Goal: Task Accomplishment & Management: Complete application form

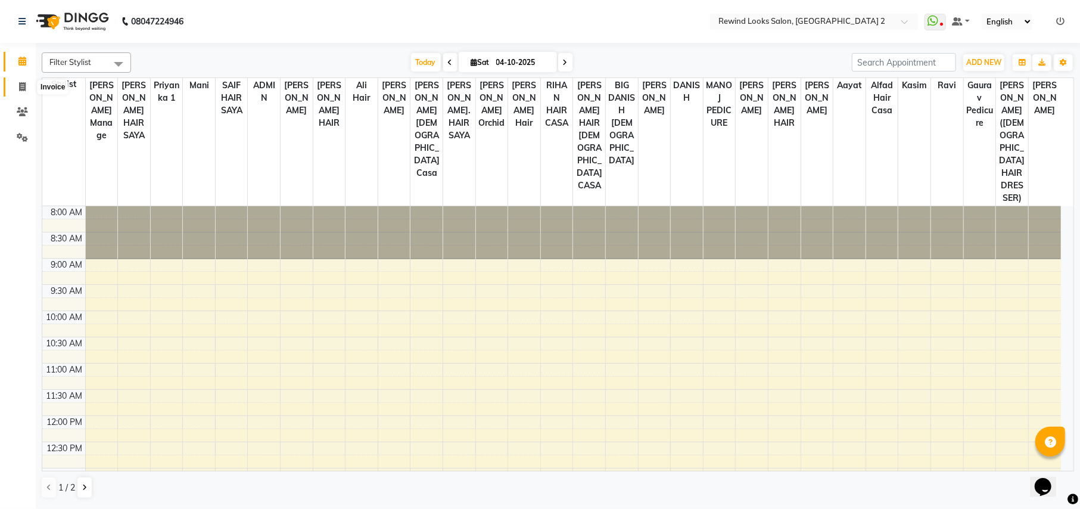
click at [26, 86] on span at bounding box center [22, 87] width 21 height 14
select select "service"
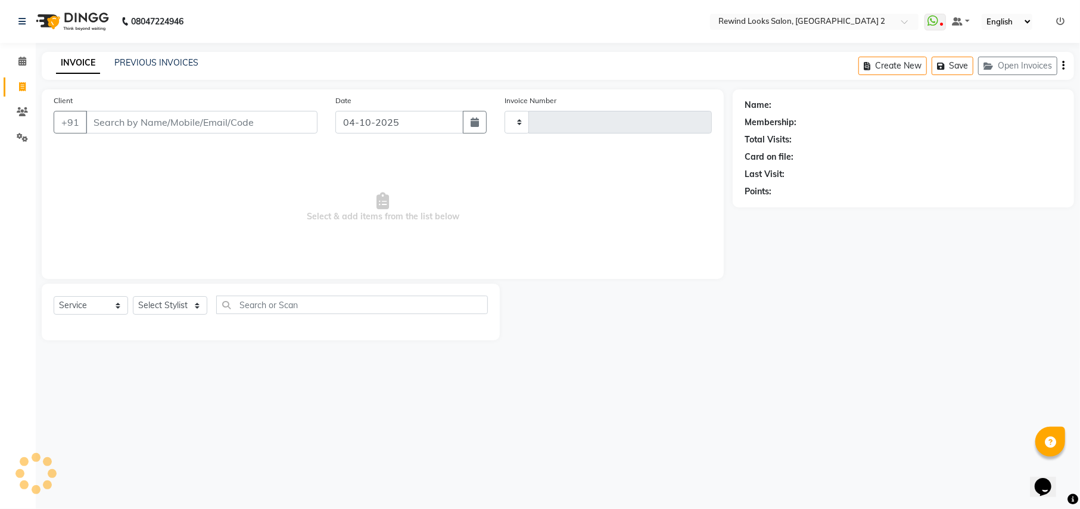
type input "10752"
select select "4640"
select select "27076"
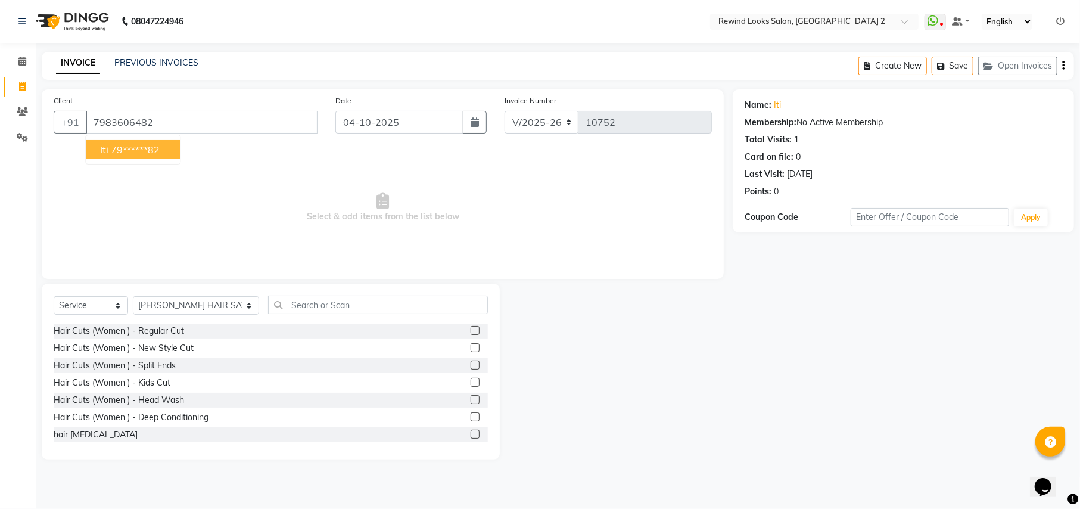
click at [145, 153] on ngb-highlight "79******82" at bounding box center [135, 150] width 49 height 12
type input "79******82"
click at [185, 311] on select "Select Stylist [PERSON_NAME] aayat ADMIN Alfad hair Casa Ali Hair [PERSON_NAME]…" at bounding box center [196, 305] width 126 height 18
select select "79644"
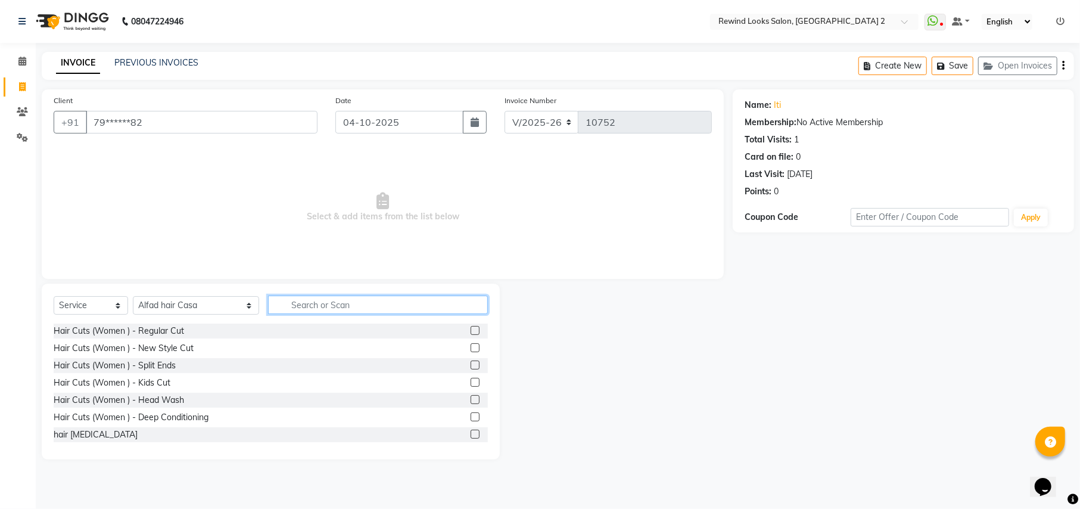
click at [296, 303] on input "text" at bounding box center [377, 304] width 219 height 18
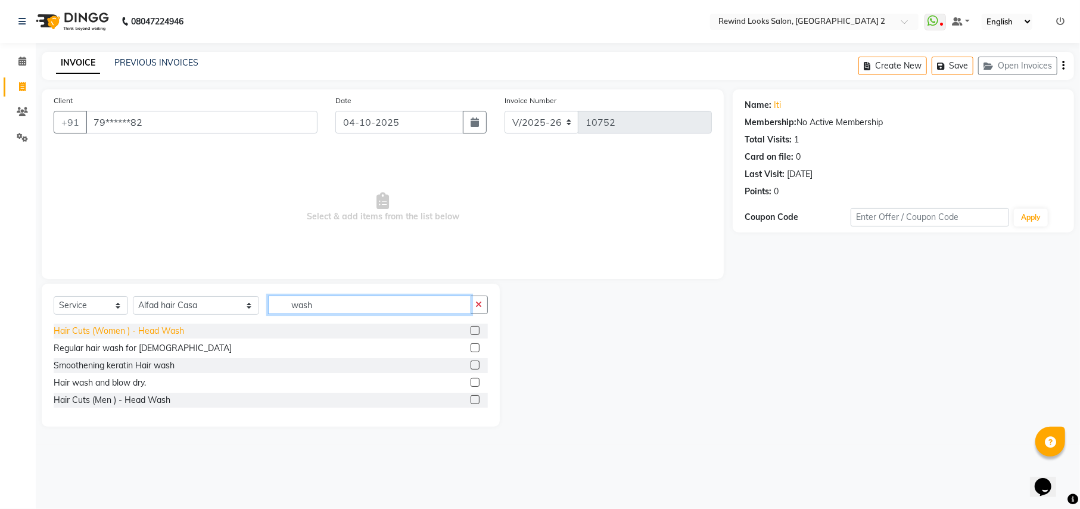
type input "wash"
click at [160, 329] on div "Hair Cuts (Women ) - Head Wash" at bounding box center [119, 331] width 130 height 13
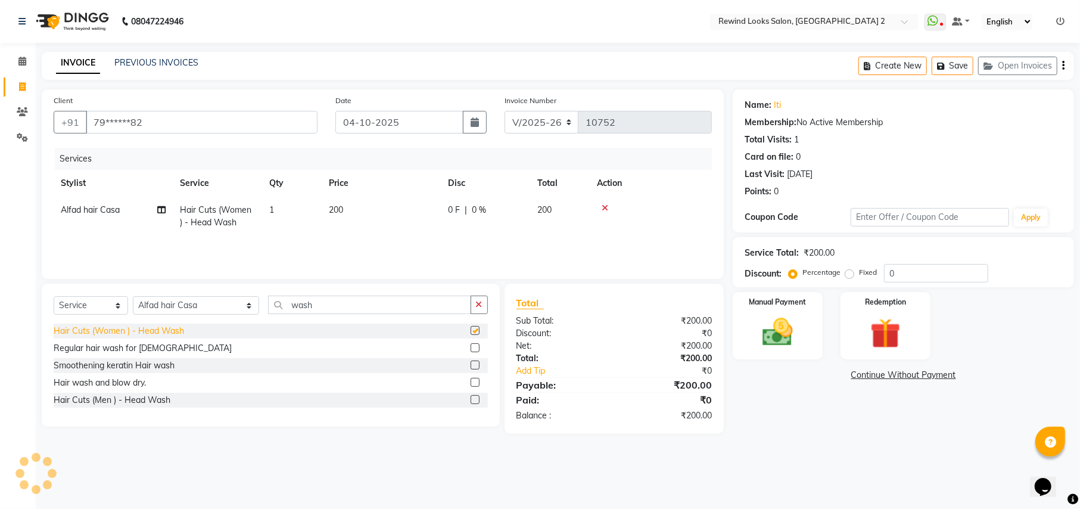
checkbox input "false"
click at [282, 298] on input "wash" at bounding box center [369, 304] width 203 height 18
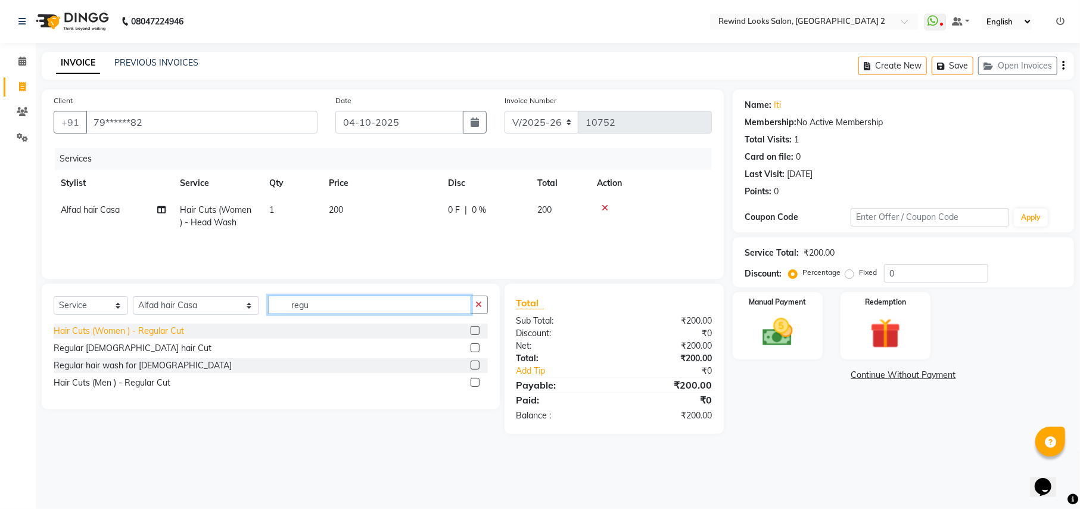
type input "regu"
click at [126, 332] on div "Hair Cuts (Women ) - Regular Cut" at bounding box center [119, 331] width 130 height 13
checkbox input "false"
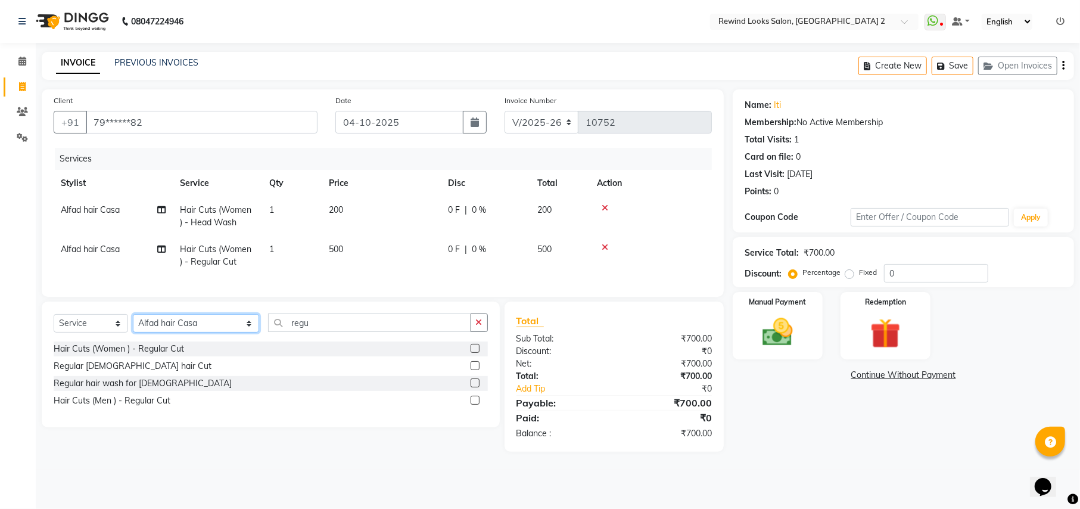
click at [167, 332] on select "Select Stylist [PERSON_NAME] aayat ADMIN Alfad hair Casa Ali Hair [PERSON_NAME]…" at bounding box center [196, 323] width 126 height 18
select select "81648"
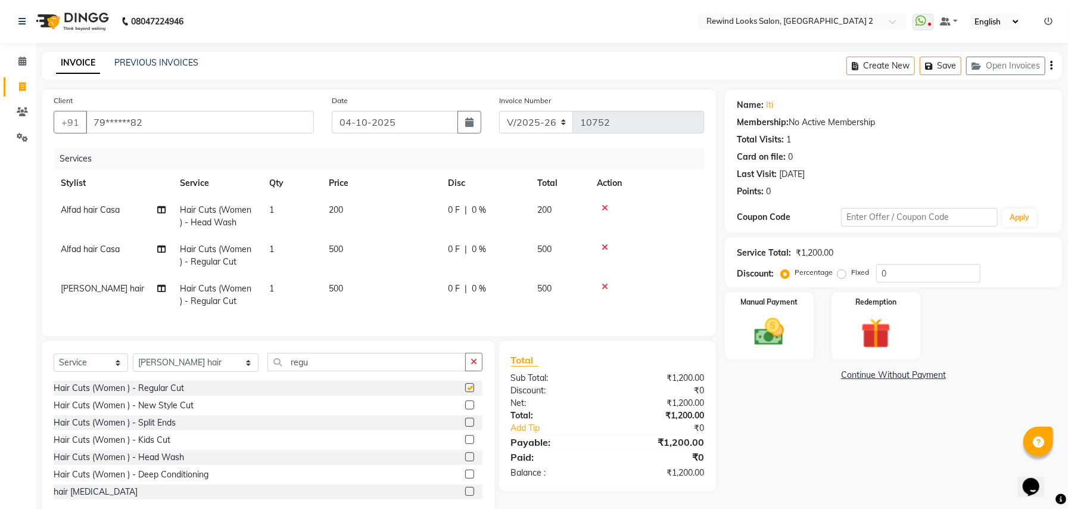
checkbox input "false"
click at [305, 371] on input "regu" at bounding box center [366, 362] width 198 height 18
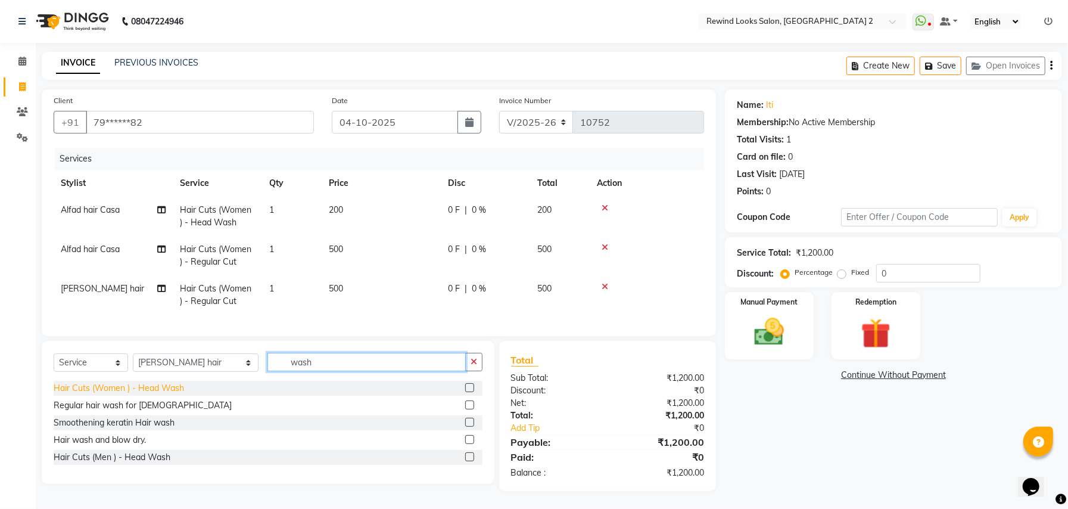
type input "wash"
click at [141, 394] on div "Hair Cuts (Women ) - Head Wash" at bounding box center [119, 388] width 130 height 13
checkbox input "false"
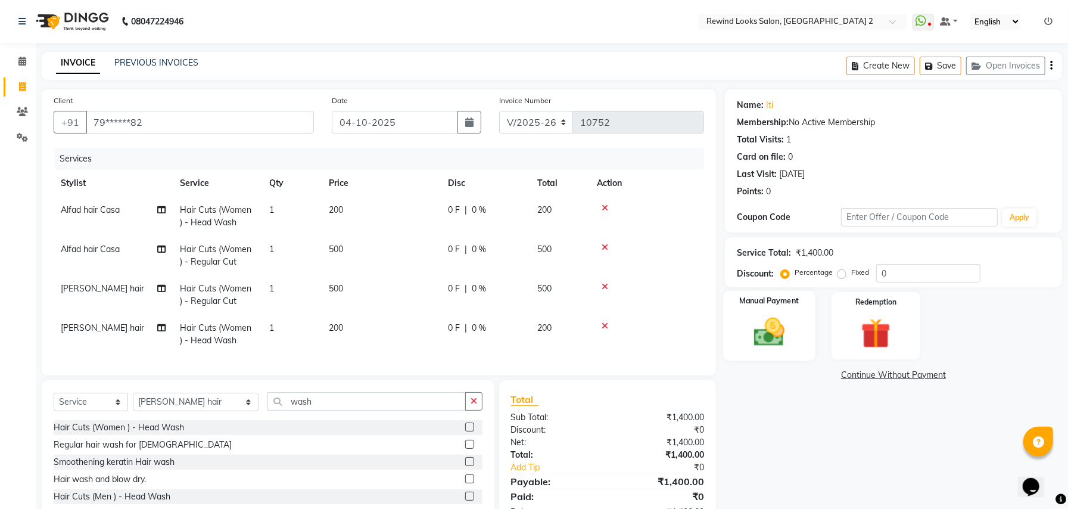
click at [774, 348] on img at bounding box center [769, 332] width 51 height 36
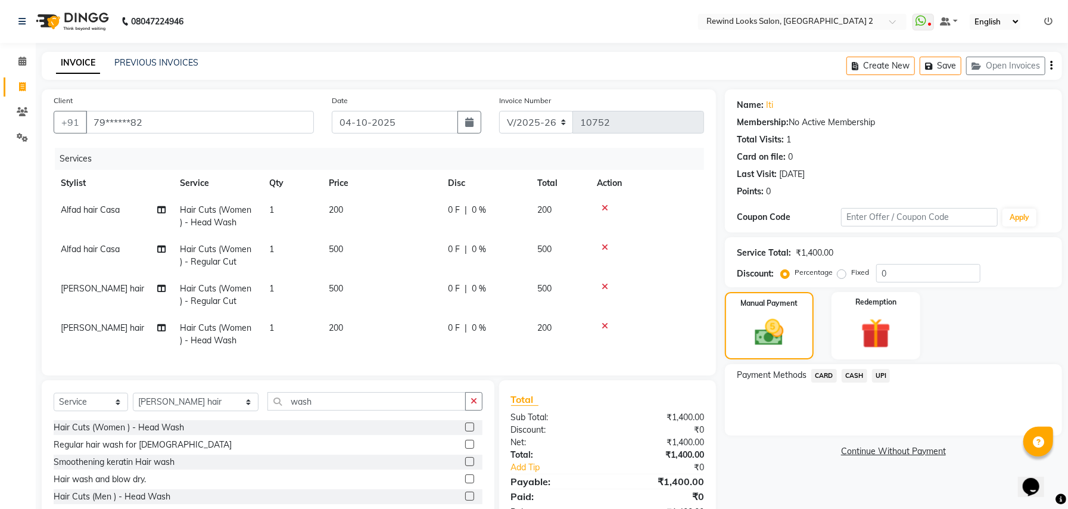
click at [875, 371] on span "UPI" at bounding box center [881, 376] width 18 height 14
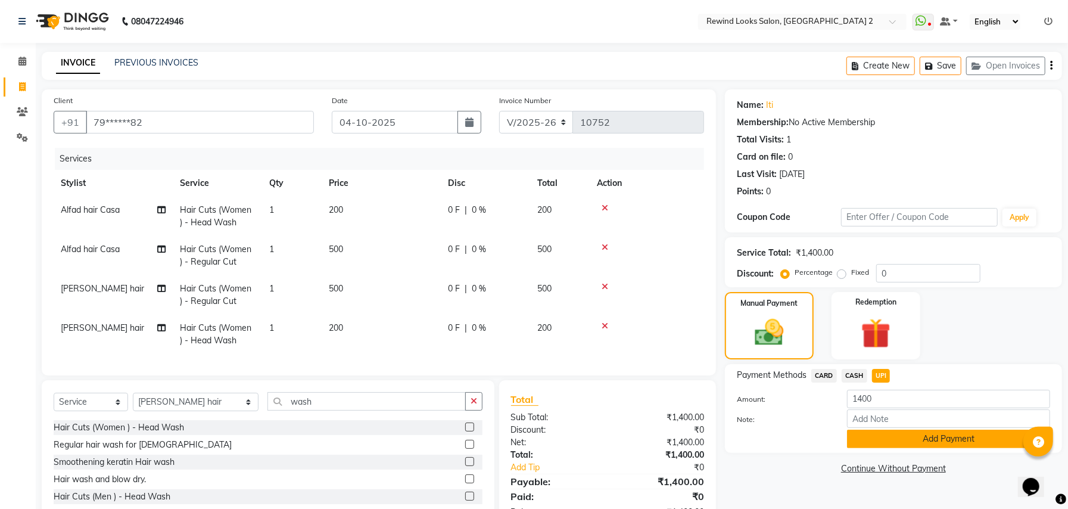
click at [891, 441] on button "Add Payment" at bounding box center [948, 438] width 203 height 18
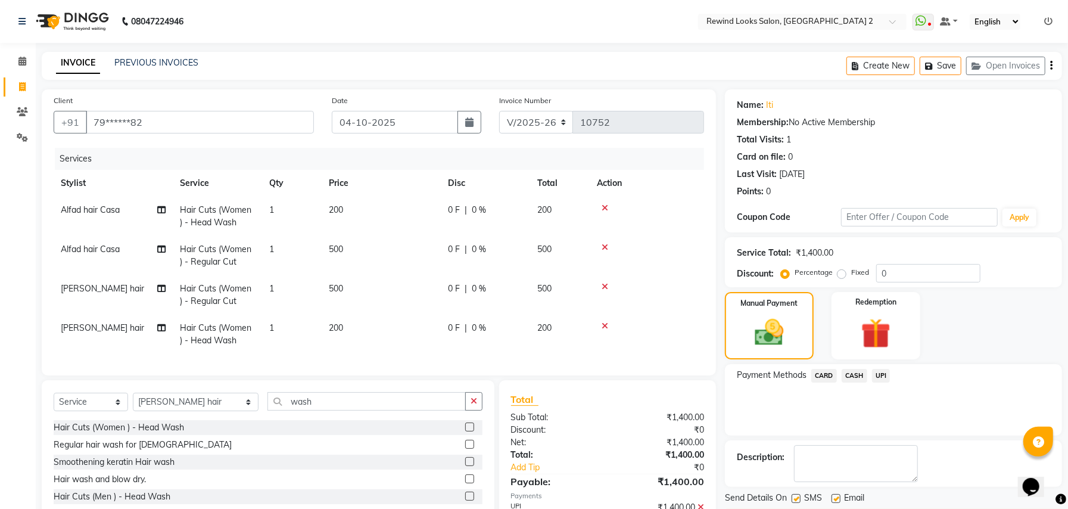
click at [886, 378] on span "UPI" at bounding box center [881, 376] width 18 height 14
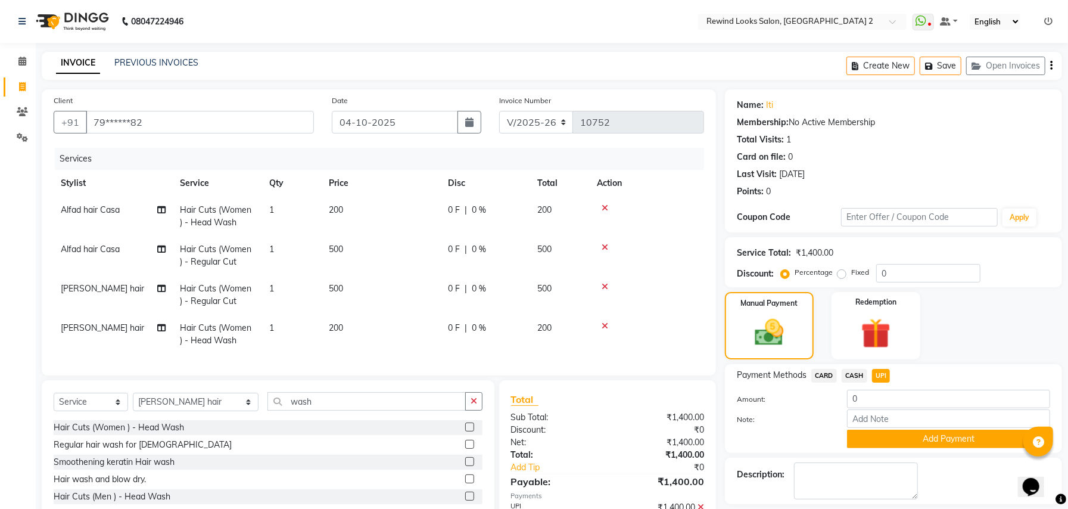
click at [802, 415] on label "Note:" at bounding box center [783, 419] width 110 height 11
click at [847, 415] on input "Note:" at bounding box center [948, 418] width 203 height 18
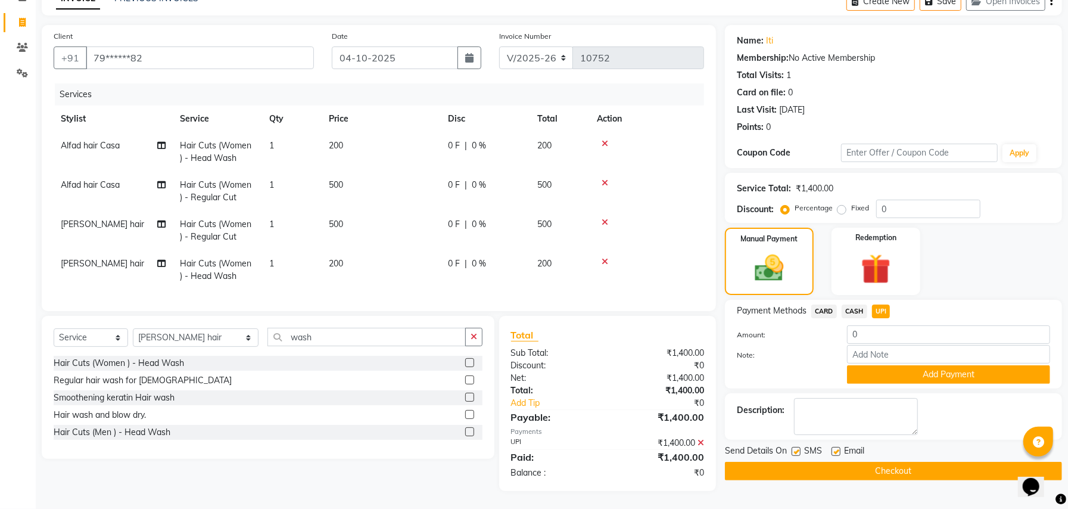
click at [878, 462] on button "Checkout" at bounding box center [893, 471] width 337 height 18
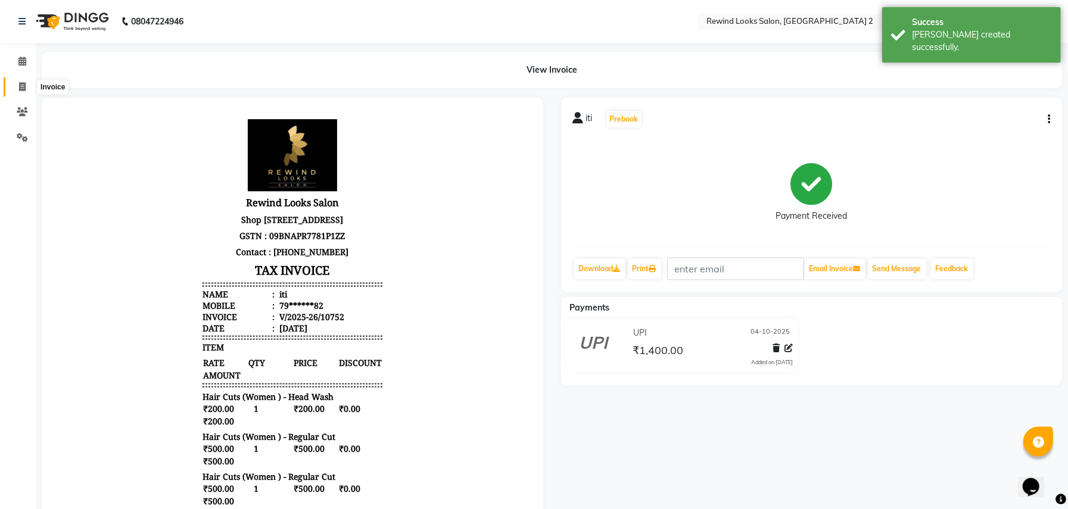
click at [12, 86] on span at bounding box center [22, 87] width 21 height 14
select select "service"
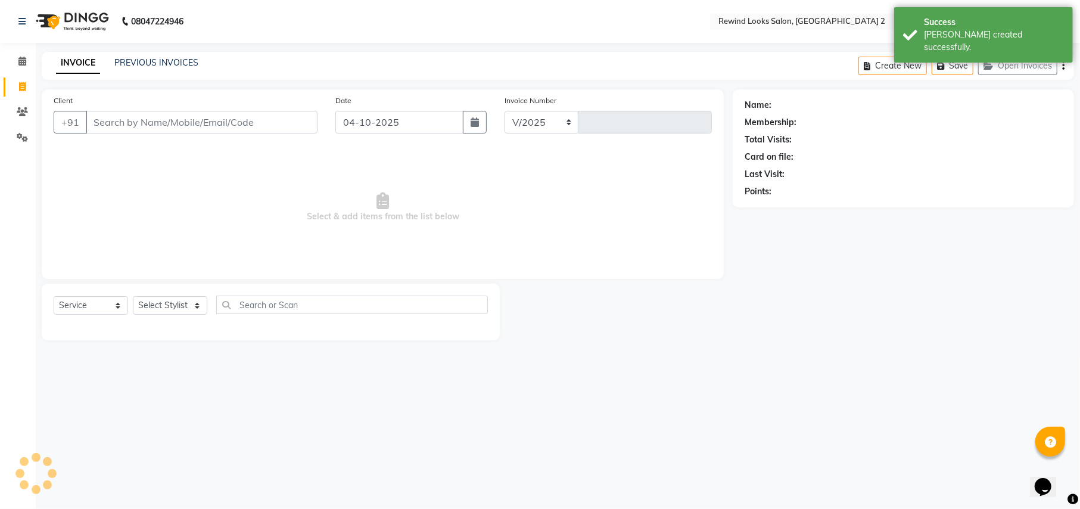
select select "4640"
type input "10753"
select select "27076"
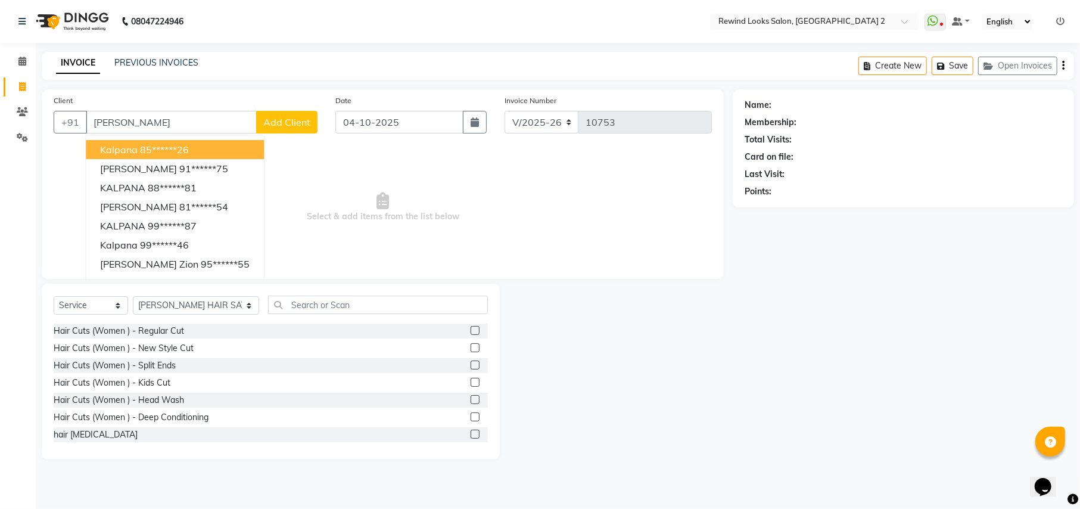
click at [181, 148] on ngb-highlight "85******26" at bounding box center [164, 150] width 49 height 12
type input "85******26"
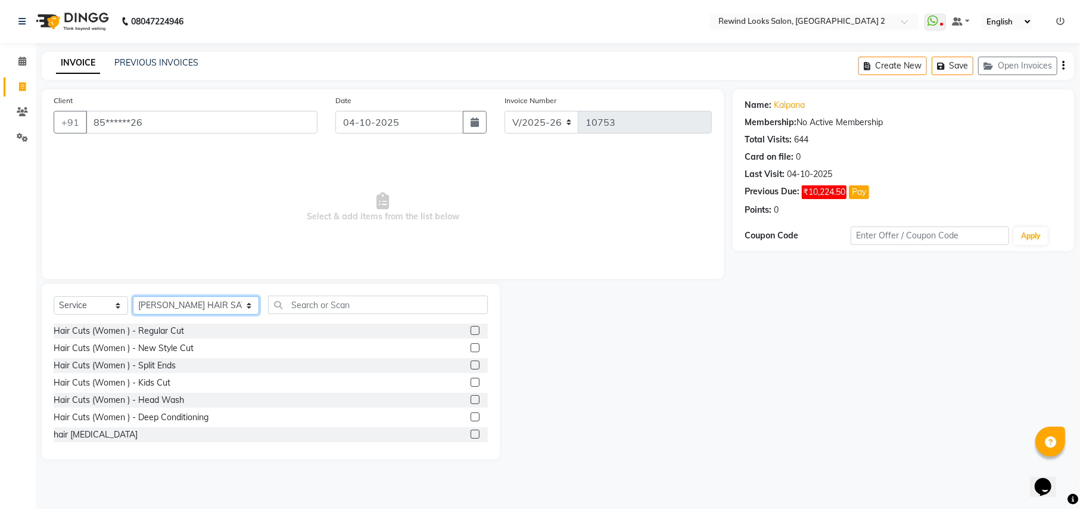
click at [173, 308] on select "Select Stylist [PERSON_NAME] aayat ADMIN Alfad hair Casa Ali Hair [PERSON_NAME]…" at bounding box center [196, 305] width 126 height 18
select select "47351"
click at [272, 303] on input "text" at bounding box center [377, 304] width 219 height 18
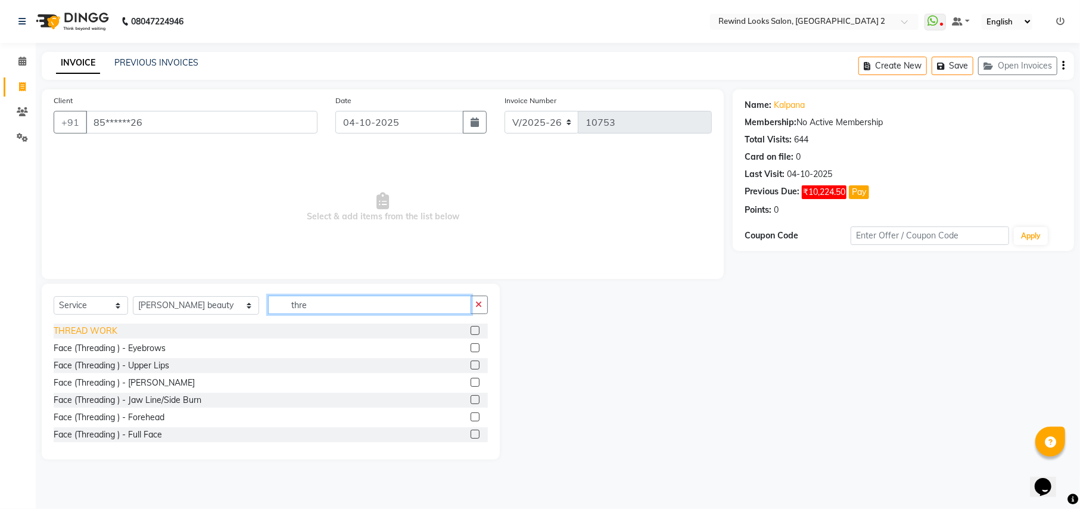
type input "thre"
click at [93, 327] on div "THREAD WORK" at bounding box center [86, 331] width 64 height 13
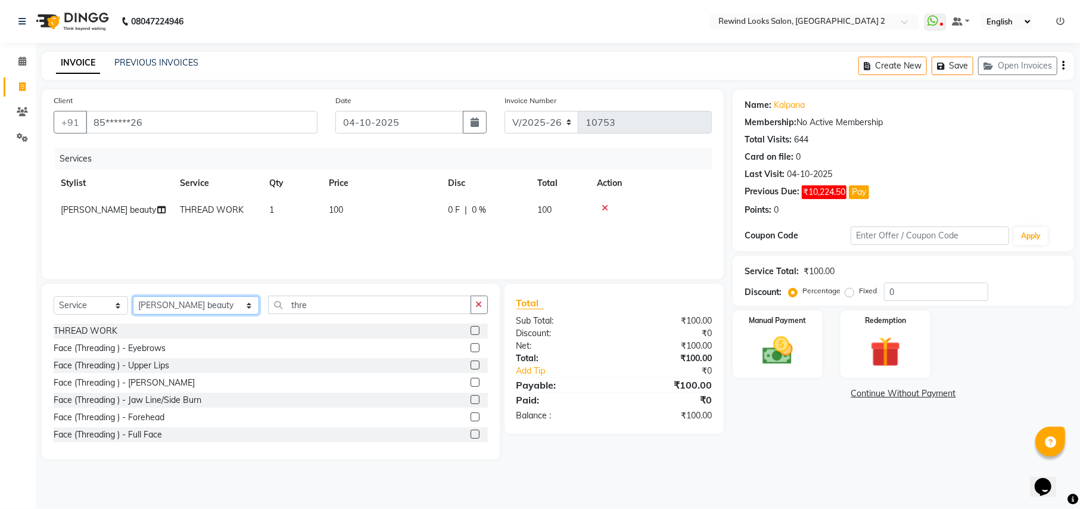
click at [176, 304] on select "Select Stylist [PERSON_NAME] aayat ADMIN Alfad hair Casa Ali Hair [PERSON_NAME]…" at bounding box center [196, 305] width 126 height 18
click at [317, 301] on input "thre" at bounding box center [369, 304] width 203 height 18
click at [70, 334] on div "THREAD WORK" at bounding box center [86, 331] width 64 height 13
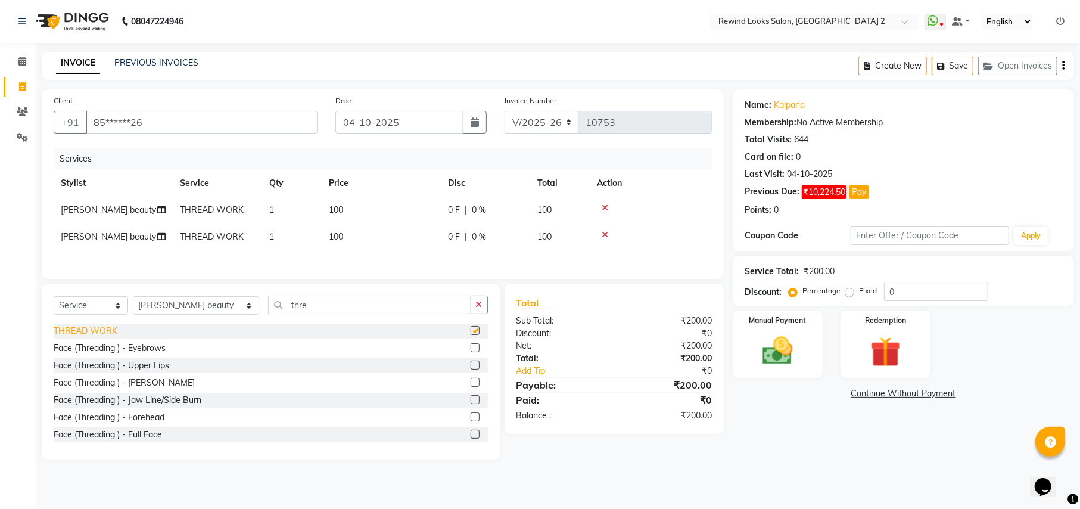
checkbox input "false"
click at [337, 232] on span "100" at bounding box center [336, 236] width 14 height 11
select select "47351"
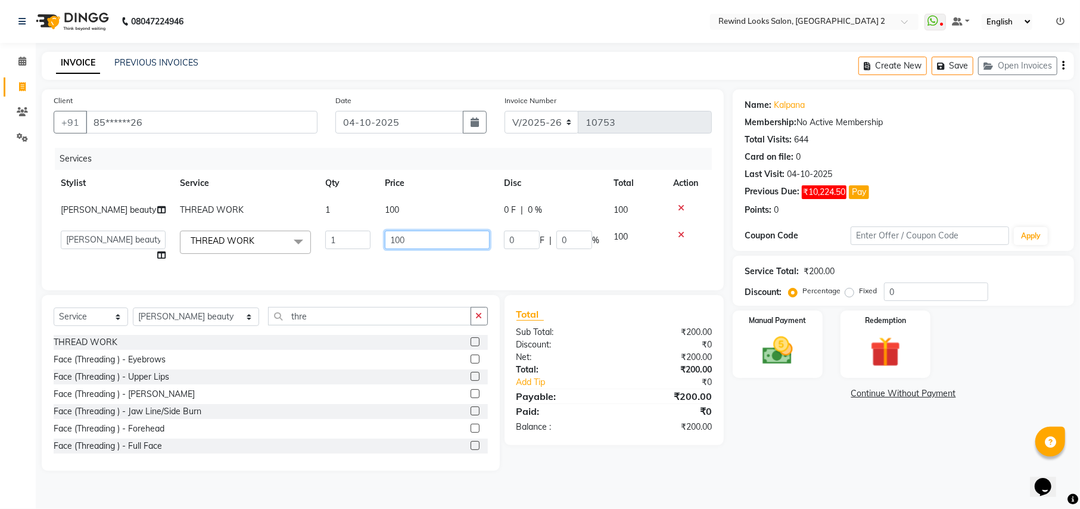
click at [406, 239] on input "100" at bounding box center [437, 240] width 105 height 18
type input "1"
type input "80"
click at [151, 332] on div "Select Service Product Membership Package Voucher Prepaid Gift Card Select Styl…" at bounding box center [271, 383] width 458 height 176
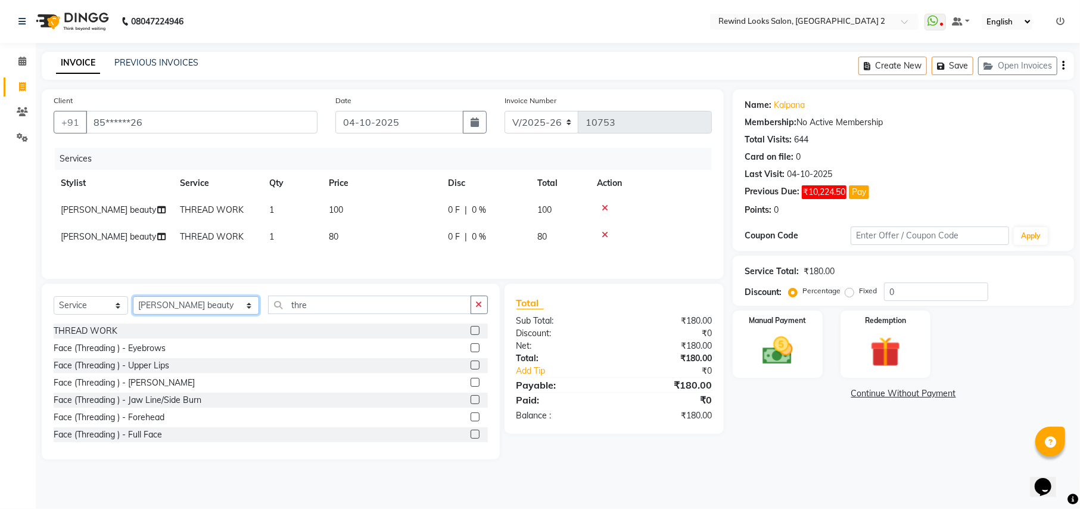
select select "79644"
click at [288, 312] on input "thre" at bounding box center [369, 304] width 203 height 18
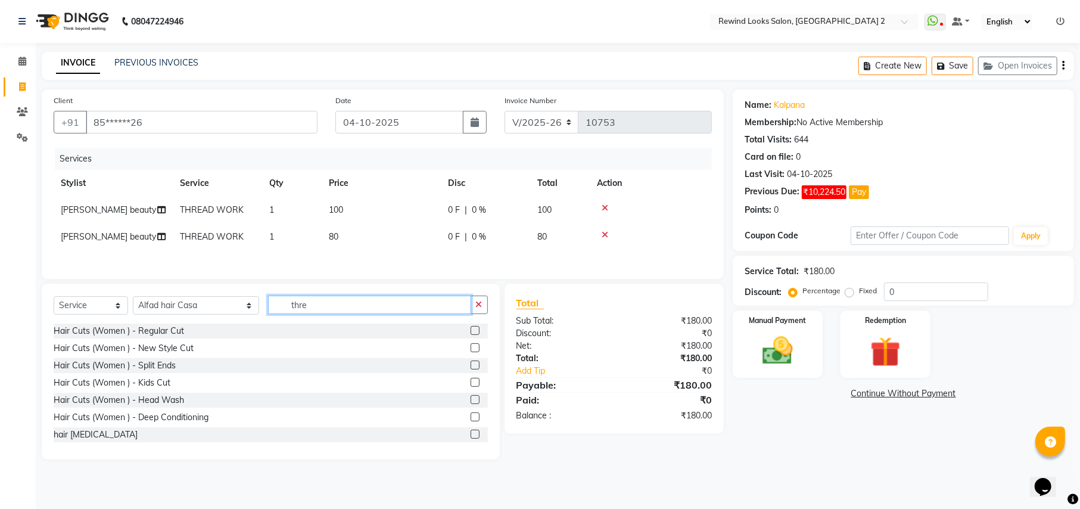
click at [288, 312] on input "thre" at bounding box center [369, 304] width 203 height 18
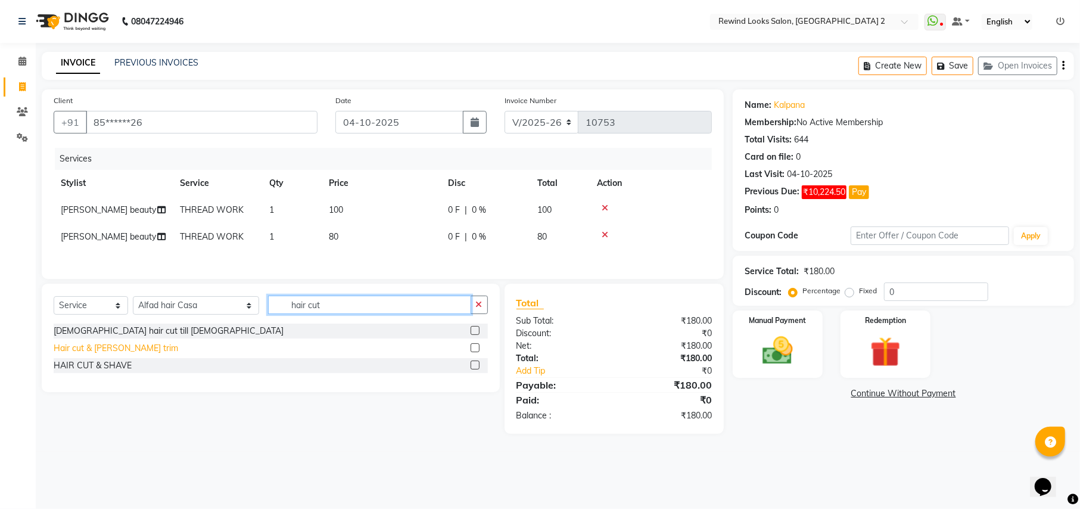
type input "hair cut"
click at [79, 354] on div "Hair cut & [PERSON_NAME] trim" at bounding box center [116, 348] width 125 height 13
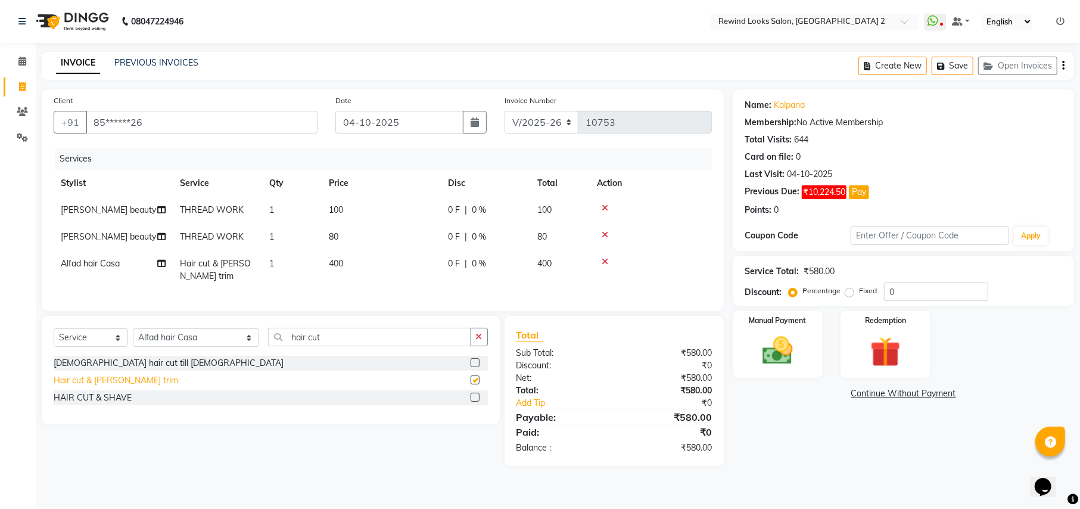
checkbox input "false"
click at [334, 258] on span "400" at bounding box center [336, 263] width 14 height 11
select select "79644"
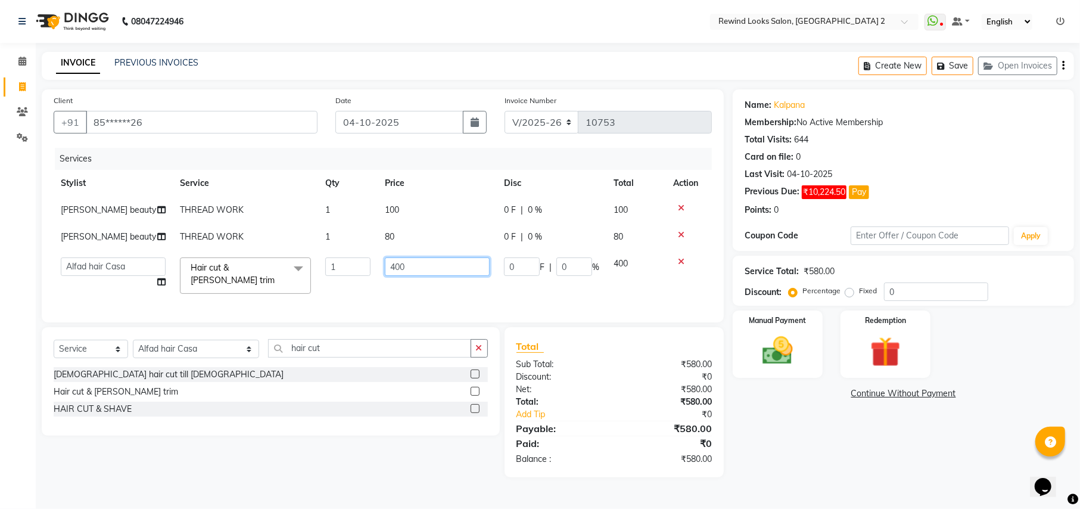
click at [394, 267] on input "400" at bounding box center [437, 266] width 105 height 18
type input "500"
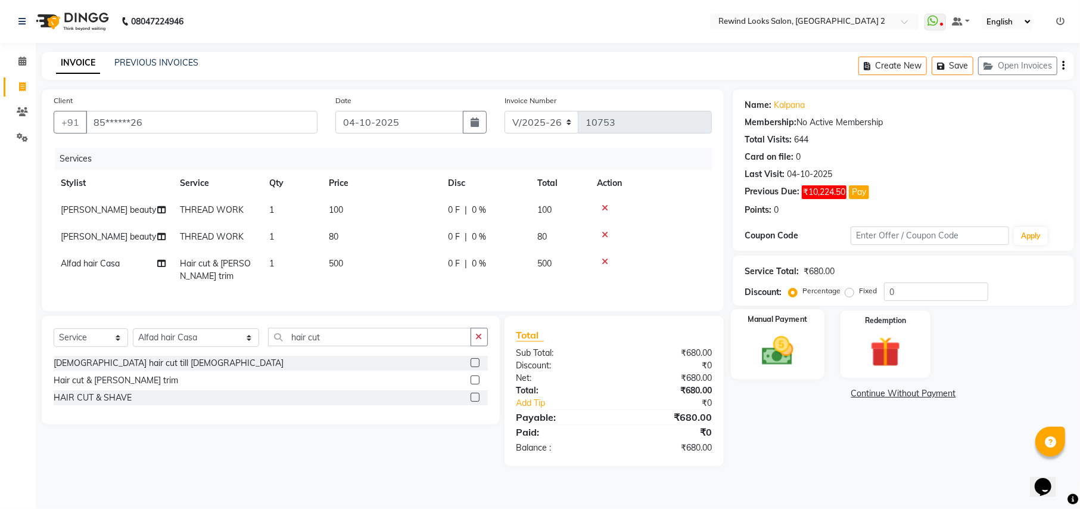
click at [790, 369] on img at bounding box center [777, 350] width 51 height 36
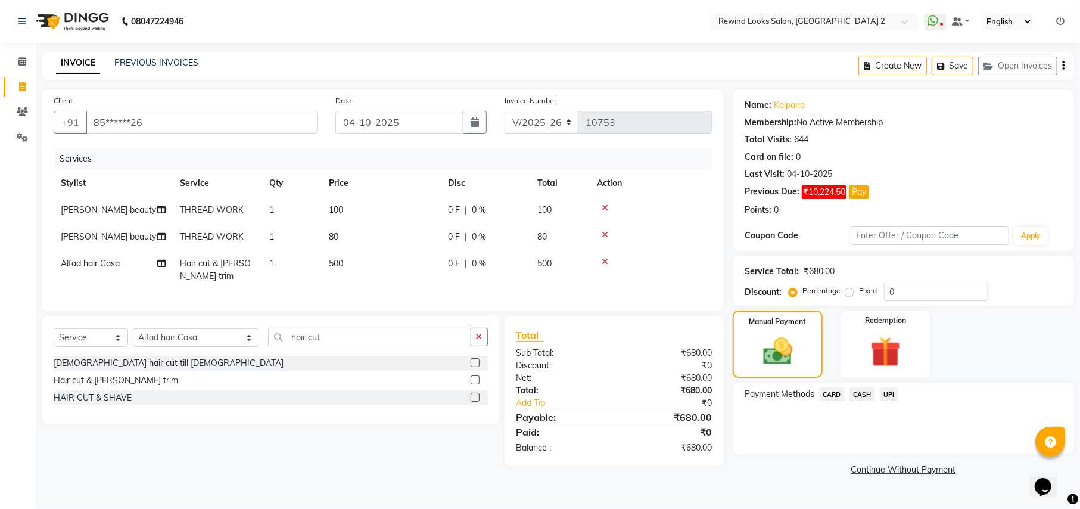
click at [865, 393] on span "CASH" at bounding box center [862, 394] width 26 height 14
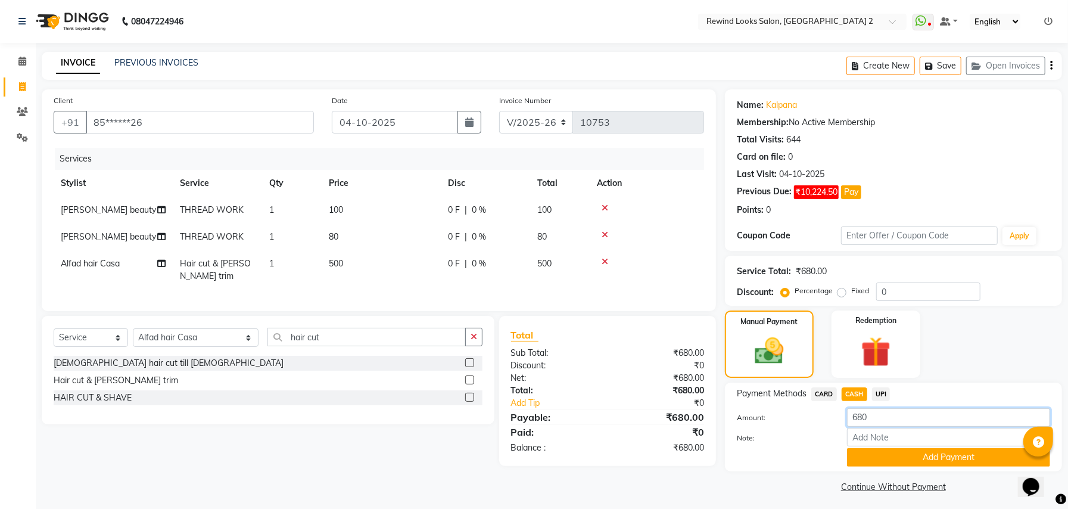
click at [890, 417] on input "680" at bounding box center [948, 417] width 203 height 18
type input "500"
click at [891, 460] on button "Add Payment" at bounding box center [948, 457] width 203 height 18
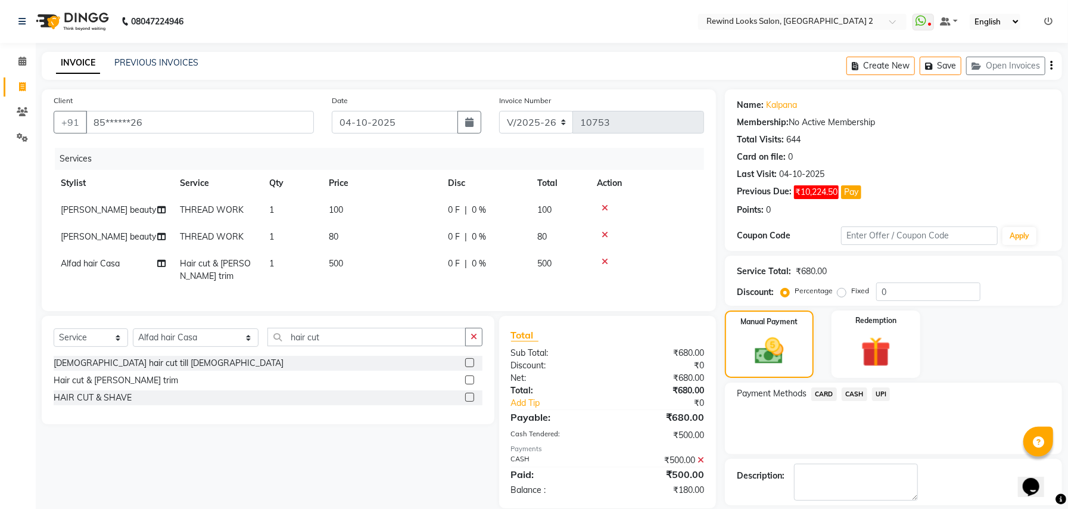
click at [884, 396] on span "UPI" at bounding box center [881, 394] width 18 height 14
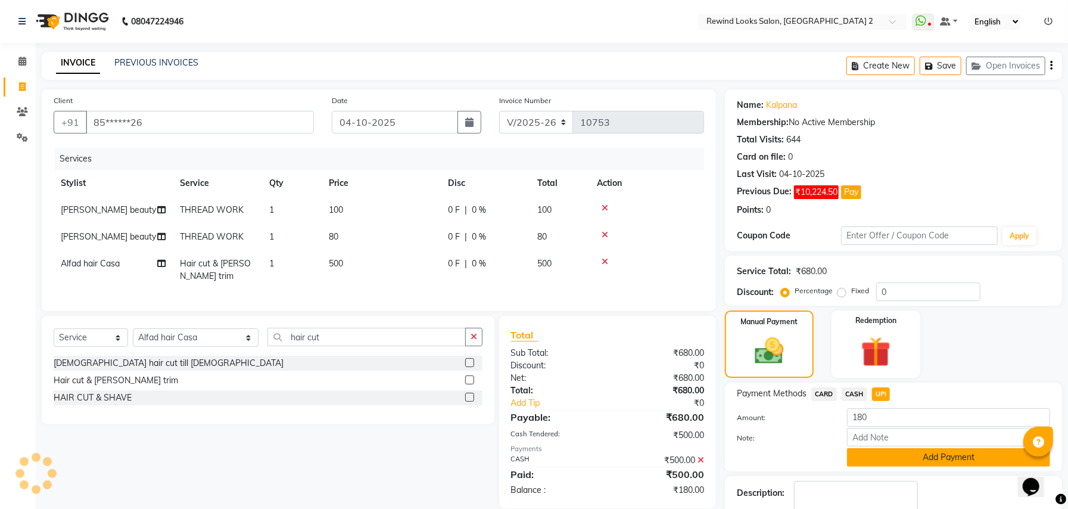
click at [889, 460] on button "Add Payment" at bounding box center [948, 457] width 203 height 18
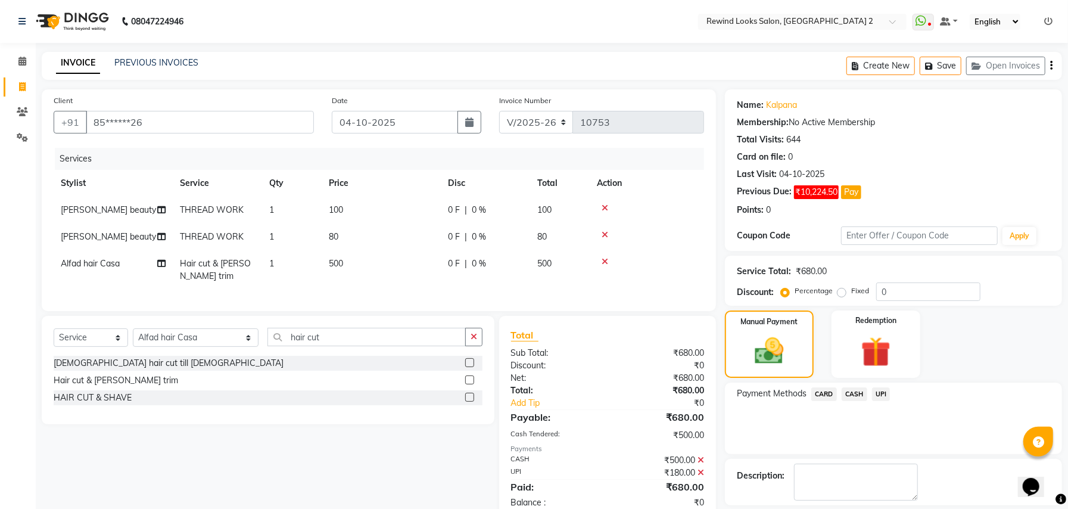
scroll to position [55, 0]
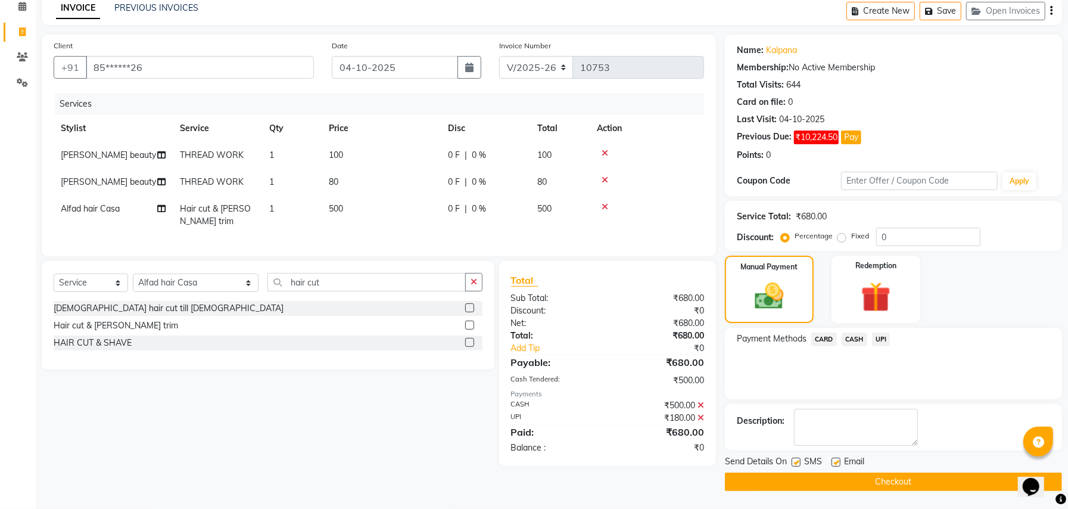
click at [747, 475] on button "Checkout" at bounding box center [893, 481] width 337 height 18
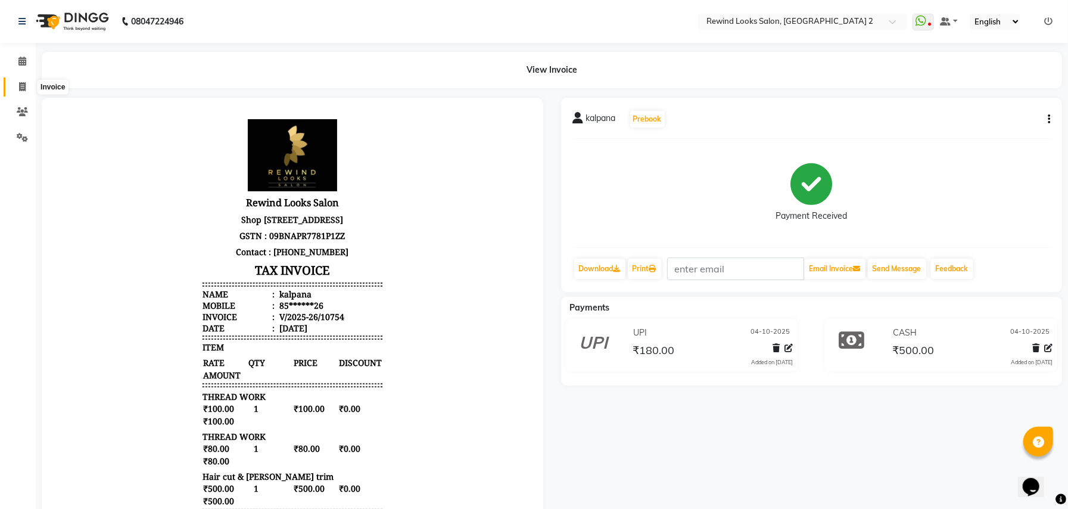
click at [13, 83] on span at bounding box center [22, 87] width 21 height 14
select select "service"
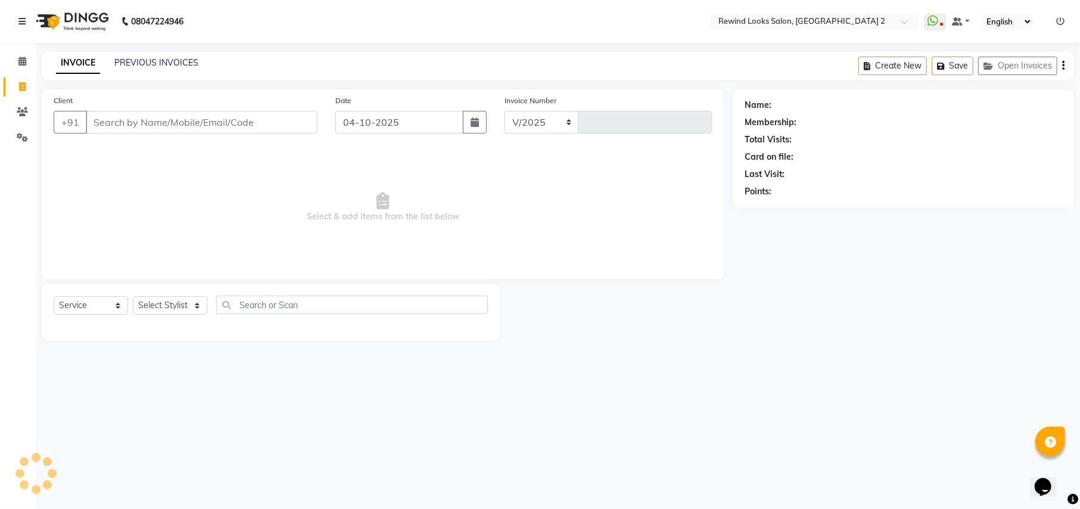
select select "4640"
type input "10755"
select select "27076"
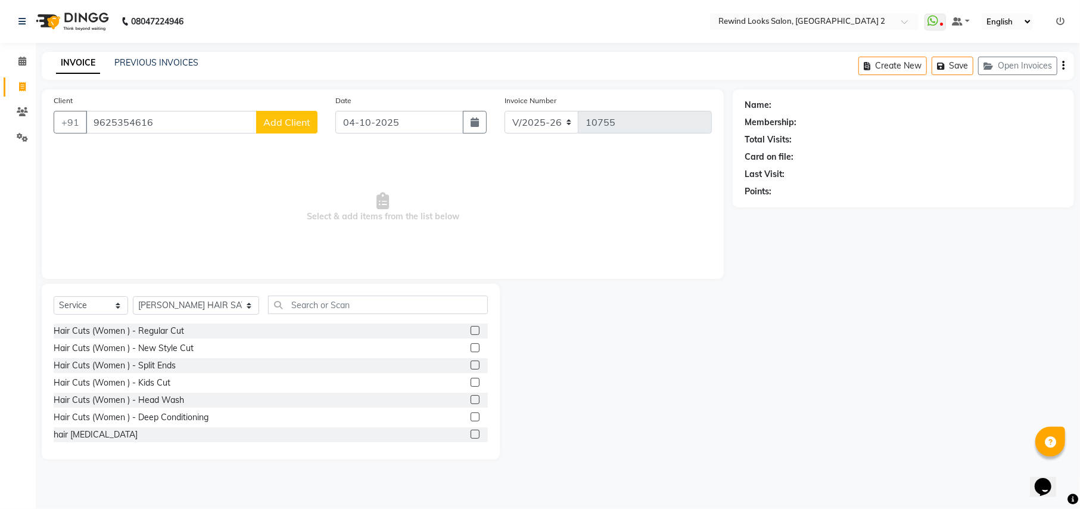
type input "9625354616"
click at [276, 113] on button "Add Client" at bounding box center [286, 122] width 61 height 23
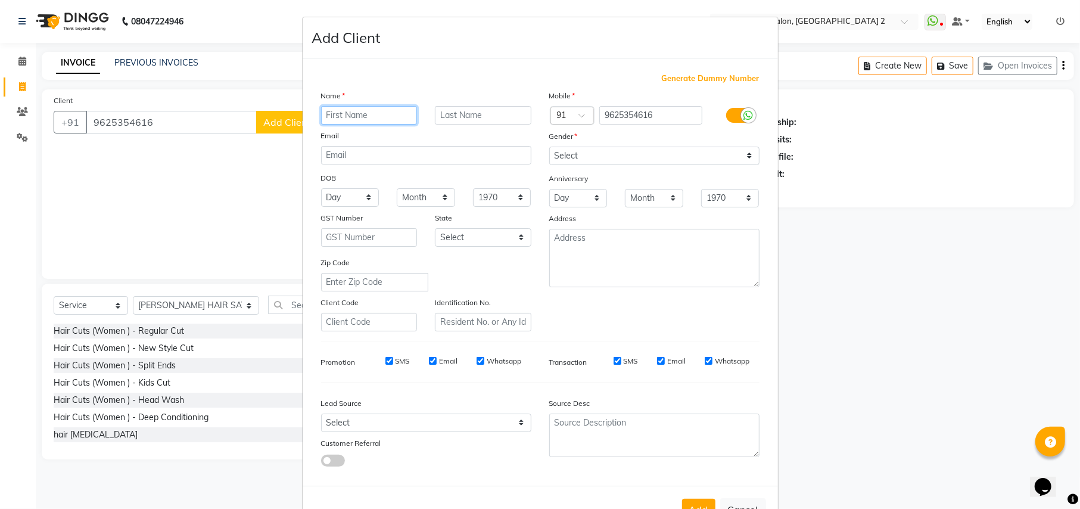
click at [368, 122] on input "text" at bounding box center [369, 115] width 97 height 18
type input "mam"
click at [579, 151] on select "Select [DEMOGRAPHIC_DATA] [DEMOGRAPHIC_DATA] Other Prefer Not To Say" at bounding box center [654, 156] width 210 height 18
select select "[DEMOGRAPHIC_DATA]"
click at [549, 147] on select "Select [DEMOGRAPHIC_DATA] [DEMOGRAPHIC_DATA] Other Prefer Not To Say" at bounding box center [654, 156] width 210 height 18
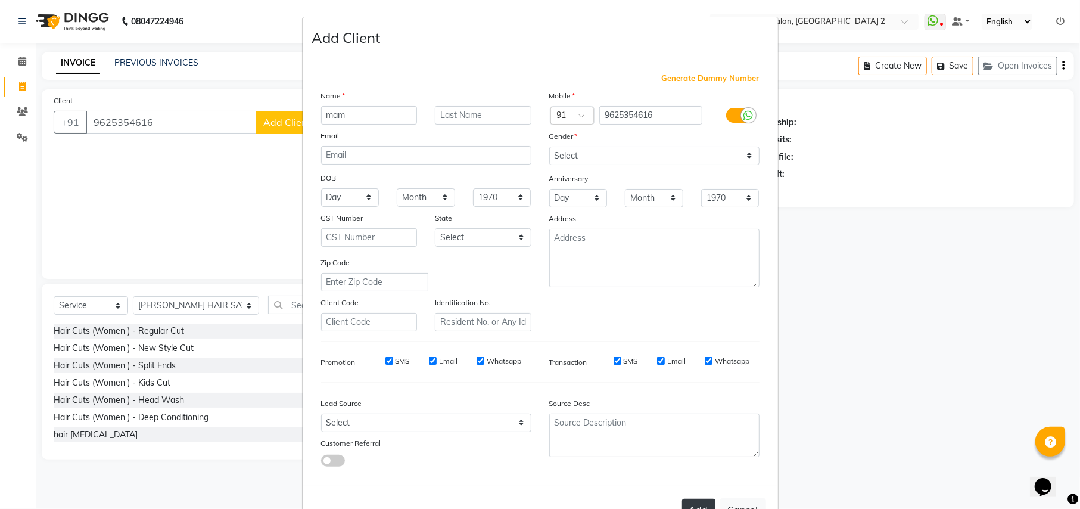
click at [682, 503] on button "Add" at bounding box center [698, 509] width 33 height 21
type input "96******16"
select select
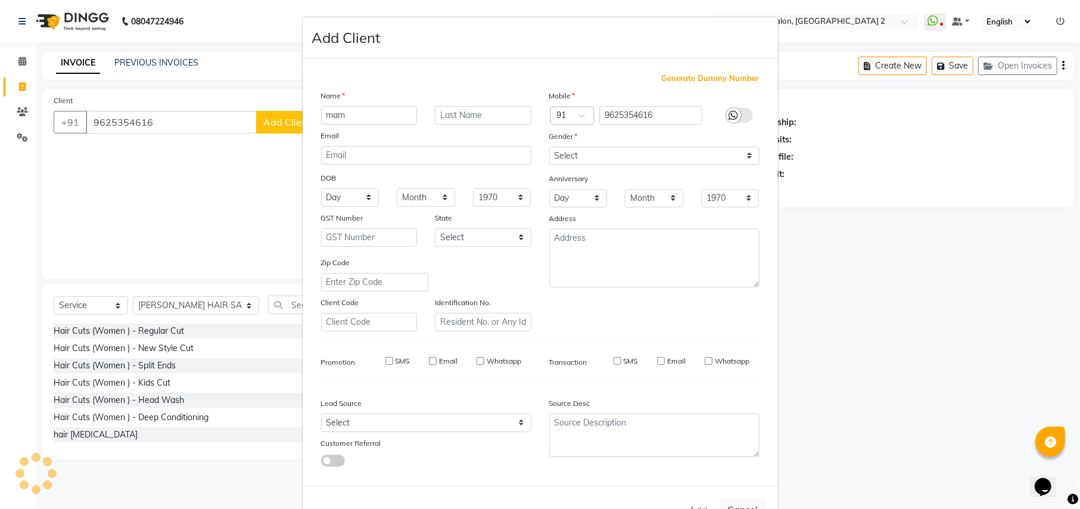
select select
checkbox input "false"
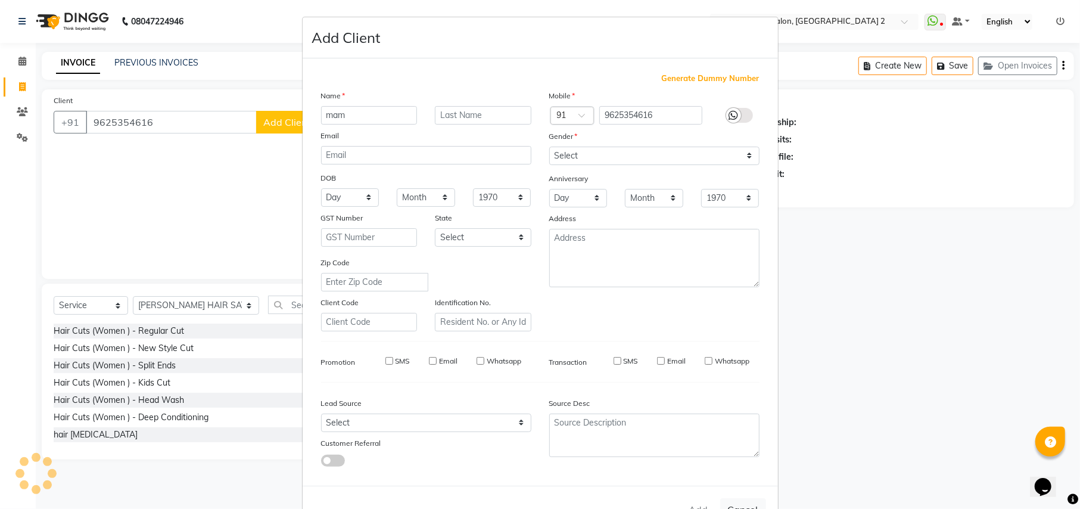
checkbox input "false"
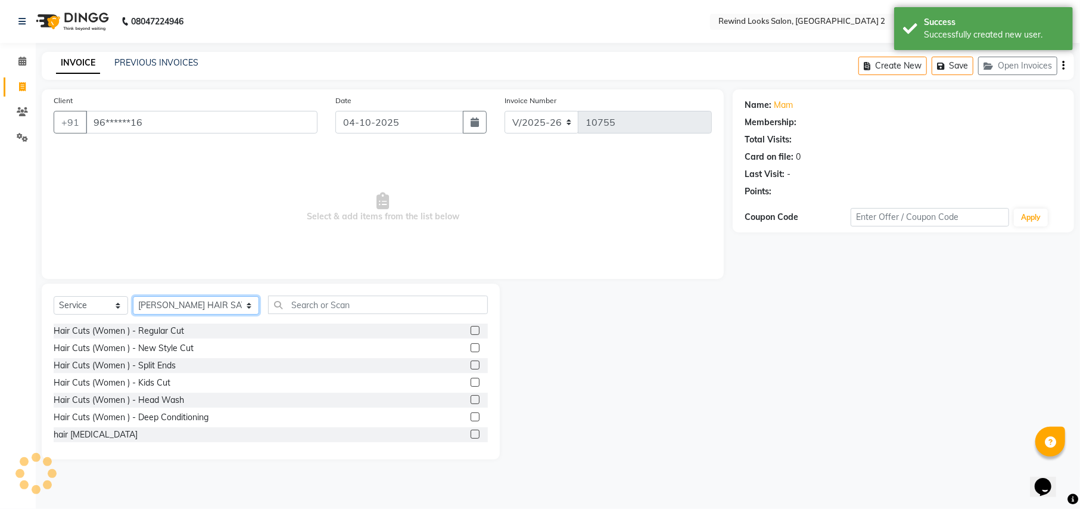
click at [163, 307] on select "Select Stylist [PERSON_NAME] aayat ADMIN Alfad hair Casa Ali Hair [PERSON_NAME]…" at bounding box center [196, 305] width 126 height 18
select select "52034"
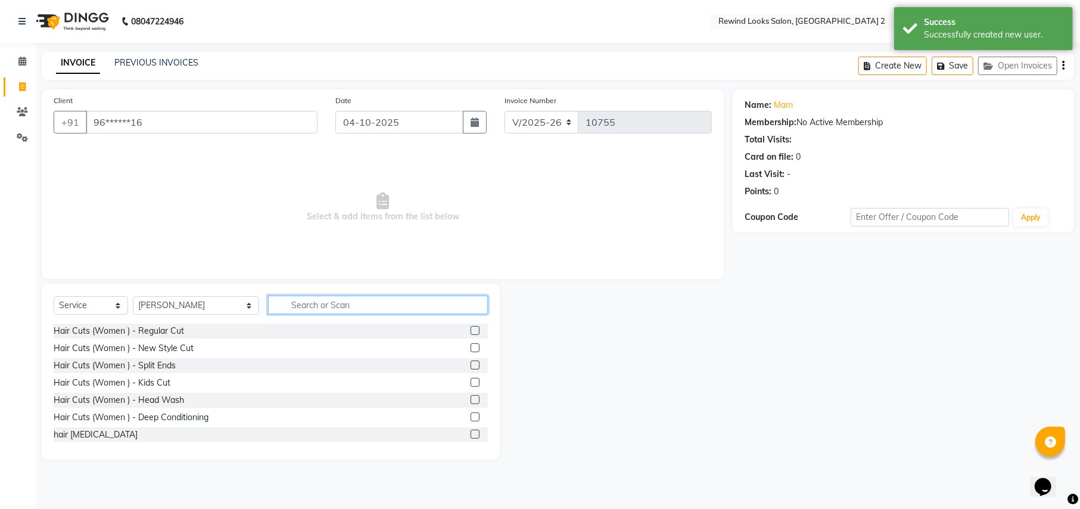
click at [303, 303] on input "text" at bounding box center [377, 304] width 219 height 18
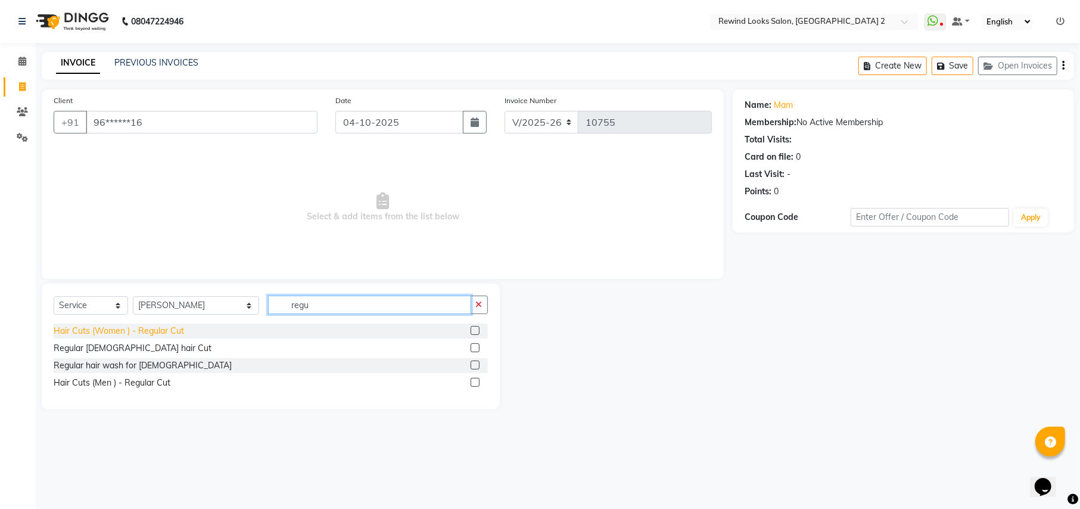
type input "regu"
click at [134, 329] on div "Hair Cuts (Women ) - Regular Cut" at bounding box center [119, 331] width 130 height 13
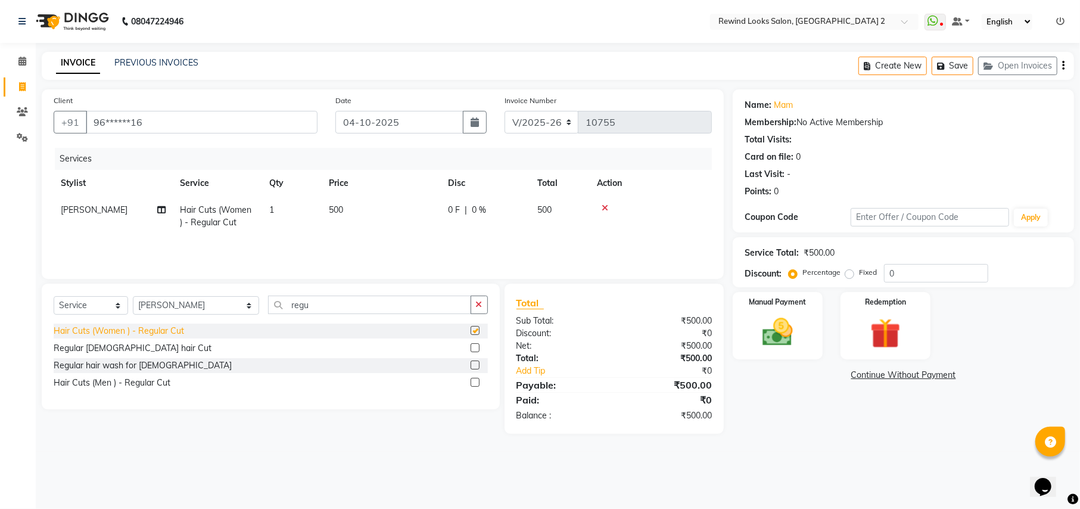
checkbox input "false"
click at [770, 334] on img at bounding box center [777, 332] width 51 height 36
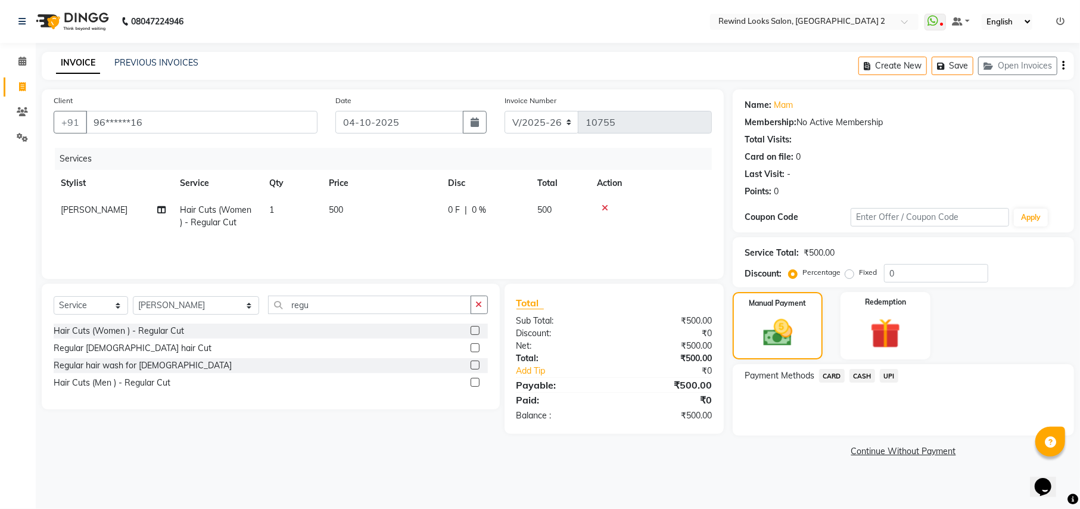
click at [884, 372] on span "UPI" at bounding box center [889, 376] width 18 height 14
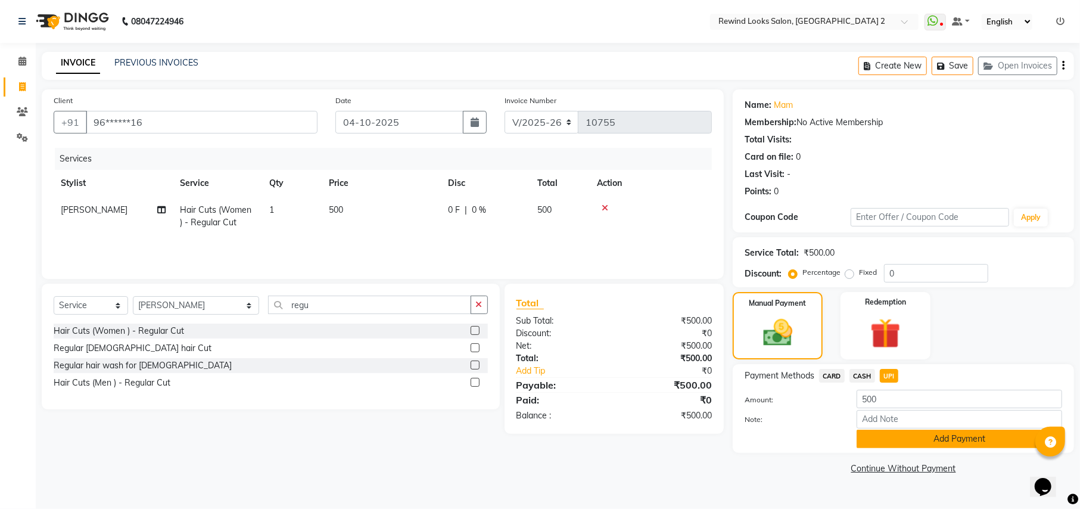
click at [901, 442] on button "Add Payment" at bounding box center [960, 438] width 206 height 18
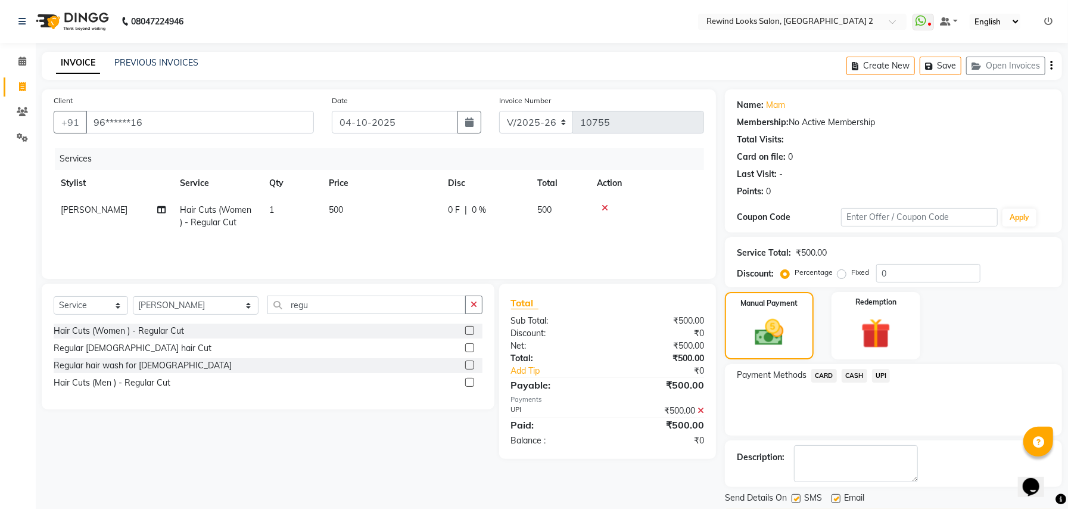
scroll to position [36, 0]
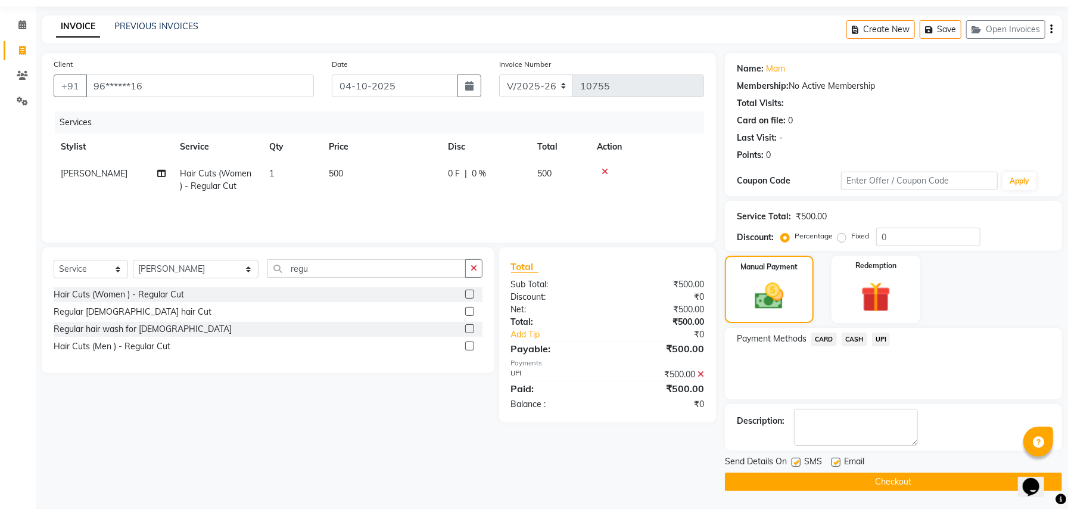
click at [746, 484] on button "Checkout" at bounding box center [893, 481] width 337 height 18
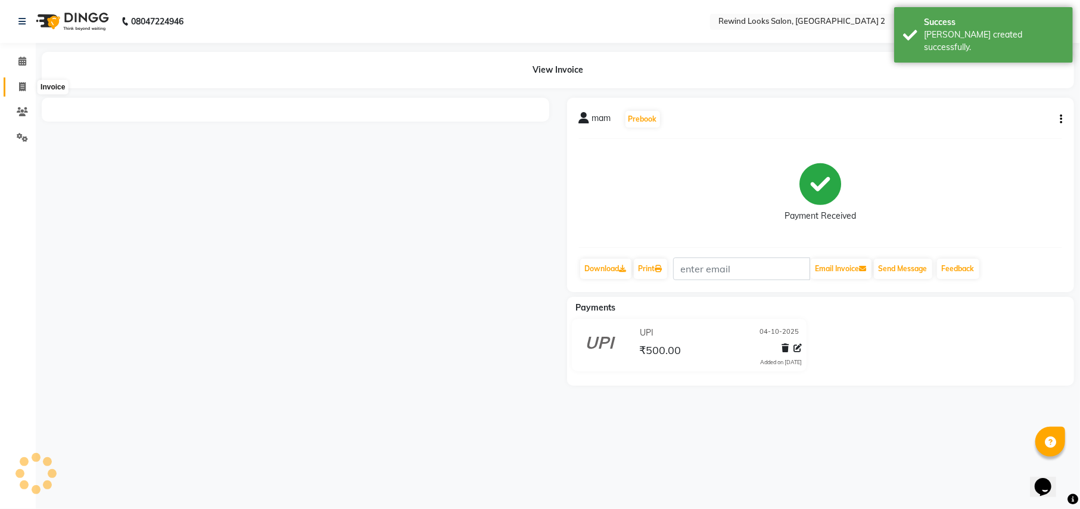
click at [22, 84] on icon at bounding box center [22, 86] width 7 height 9
select select "service"
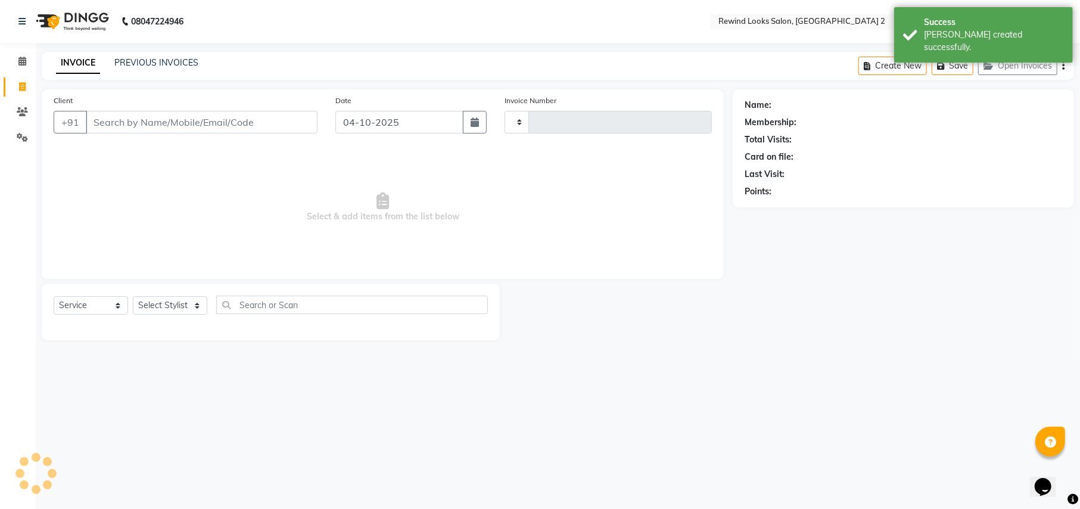
type input "10756"
select select "4640"
select select "27076"
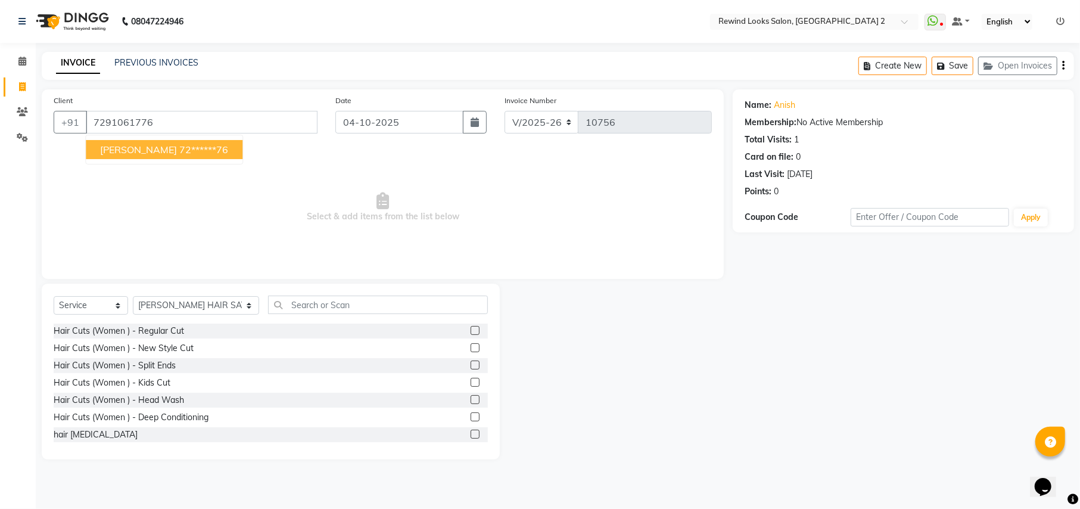
click at [113, 151] on span "[PERSON_NAME]" at bounding box center [138, 150] width 77 height 12
type input "72******76"
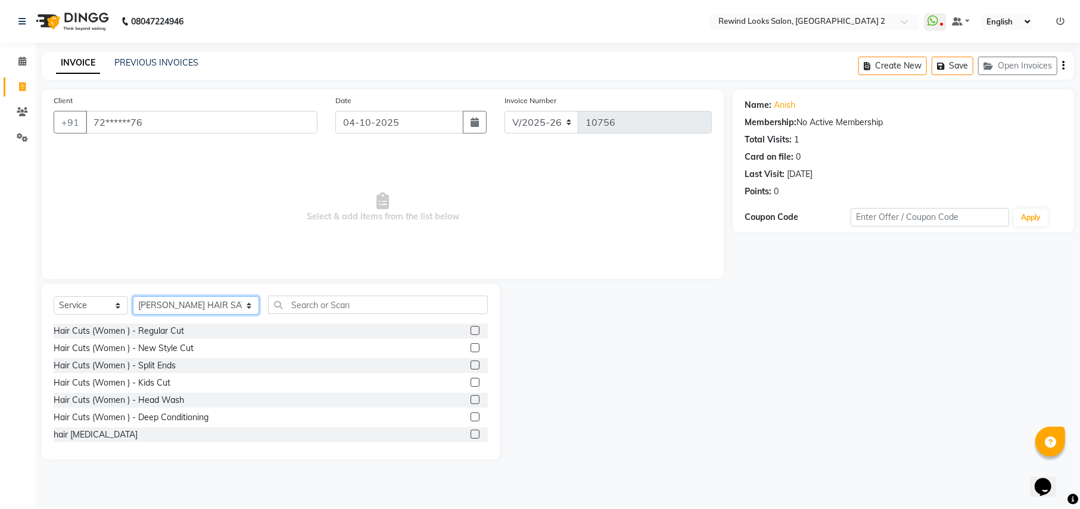
click at [179, 306] on select "Select Stylist [PERSON_NAME] aayat ADMIN Alfad hair Casa Ali Hair [PERSON_NAME]…" at bounding box center [196, 305] width 126 height 18
select select "46913"
click at [268, 308] on input "text" at bounding box center [377, 304] width 219 height 18
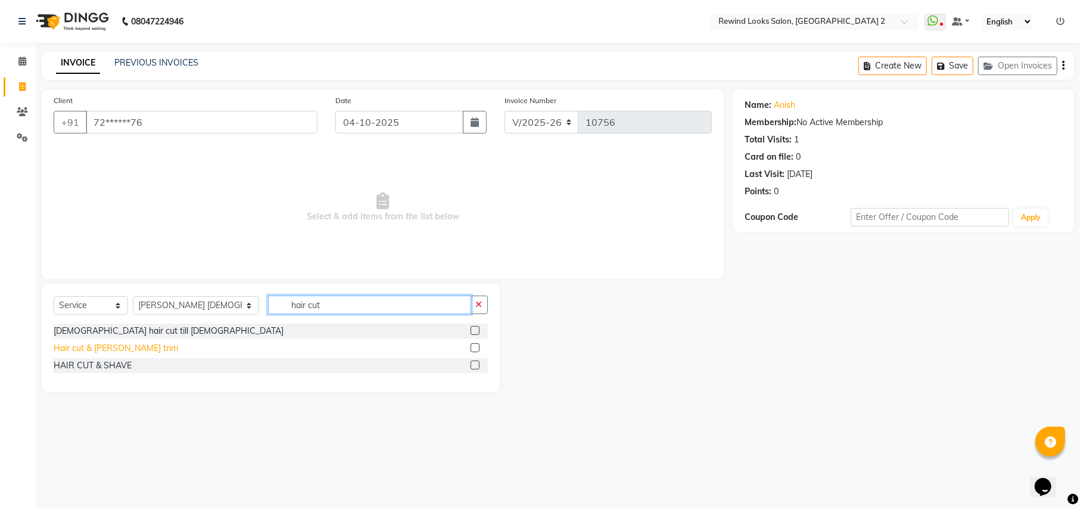
type input "hair cut"
click at [120, 350] on div "Hair cut & [PERSON_NAME] trim" at bounding box center [116, 348] width 125 height 13
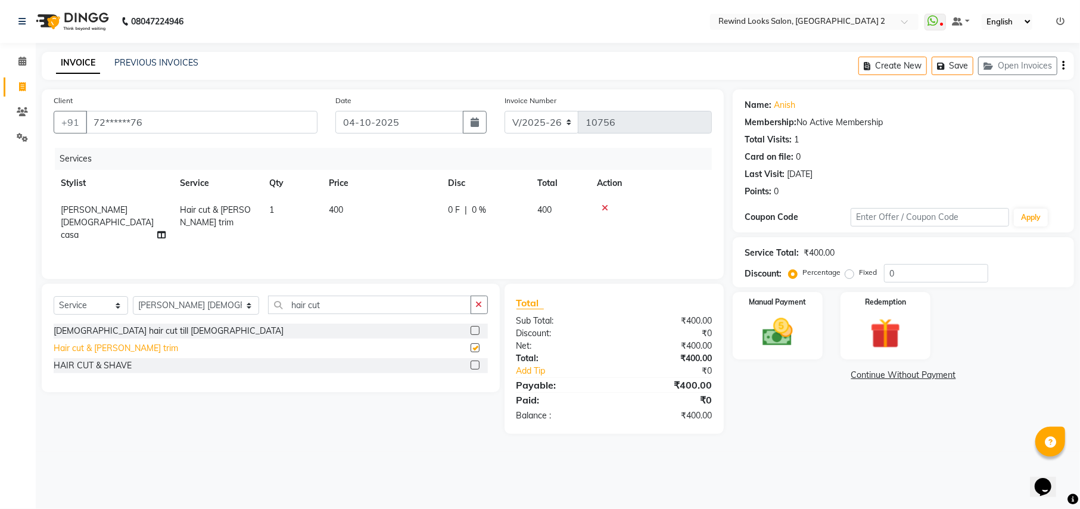
checkbox input "false"
click at [776, 337] on img at bounding box center [777, 332] width 51 height 36
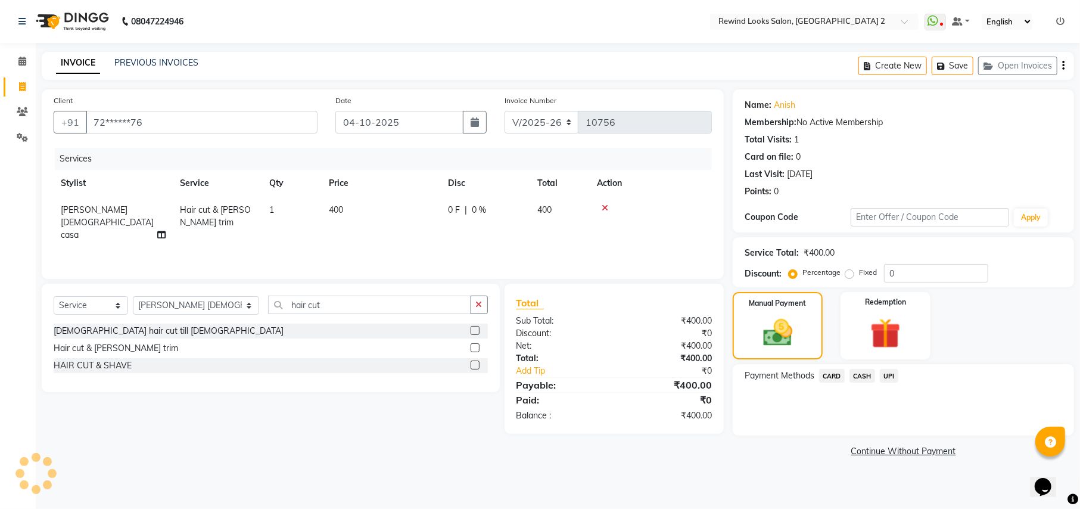
click at [880, 375] on span "UPI" at bounding box center [889, 376] width 18 height 14
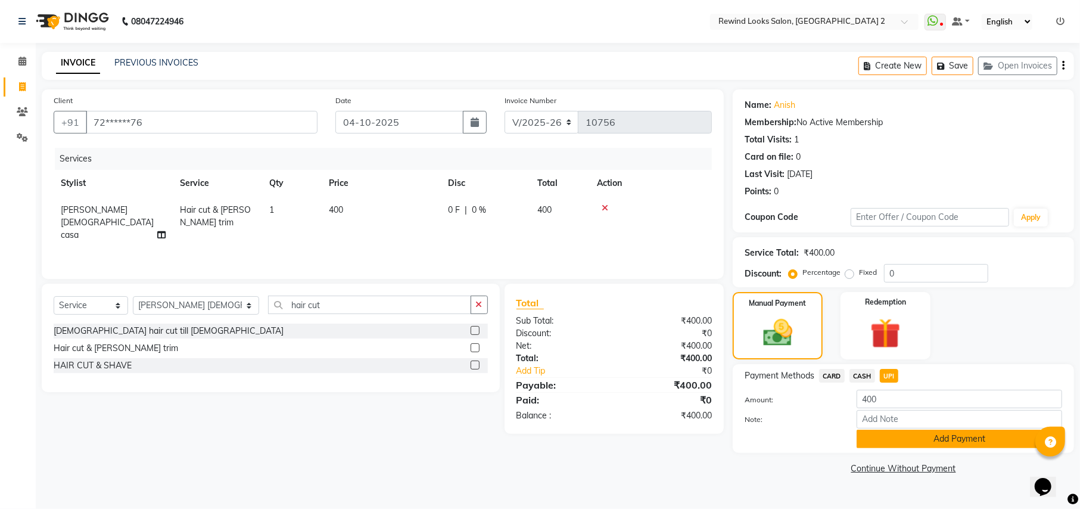
click at [905, 444] on button "Add Payment" at bounding box center [960, 438] width 206 height 18
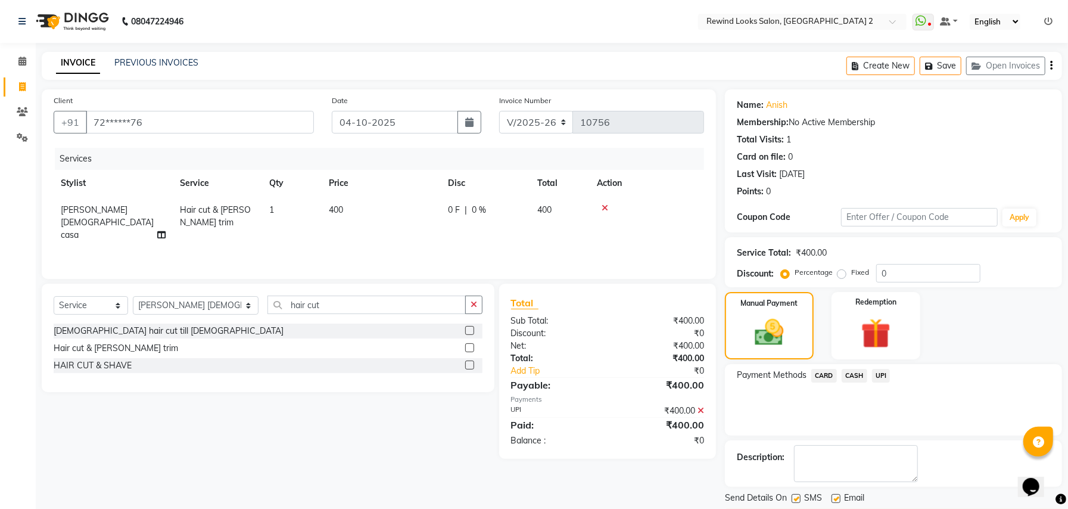
scroll to position [36, 0]
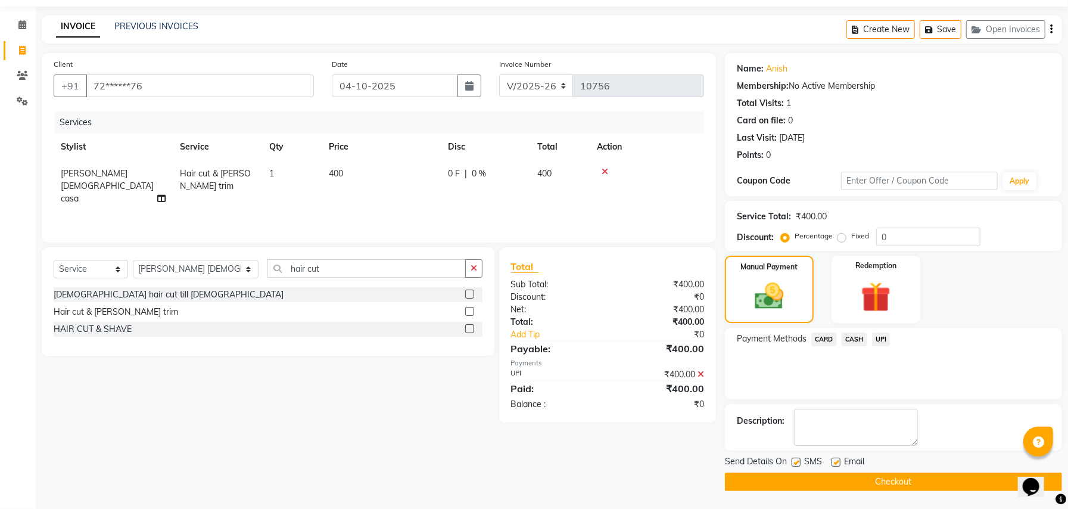
click at [730, 481] on button "Checkout" at bounding box center [893, 481] width 337 height 18
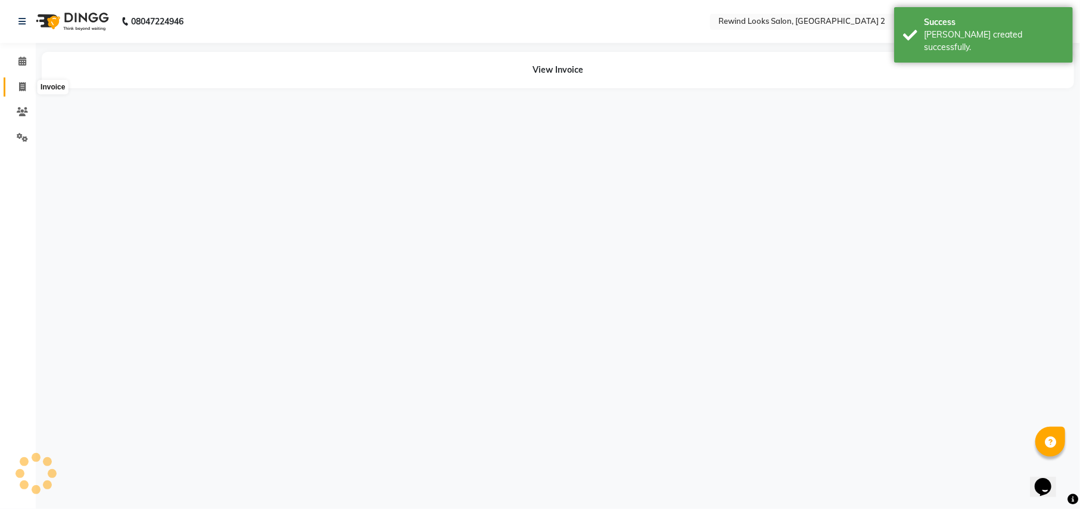
click at [17, 85] on span at bounding box center [22, 87] width 21 height 14
select select "service"
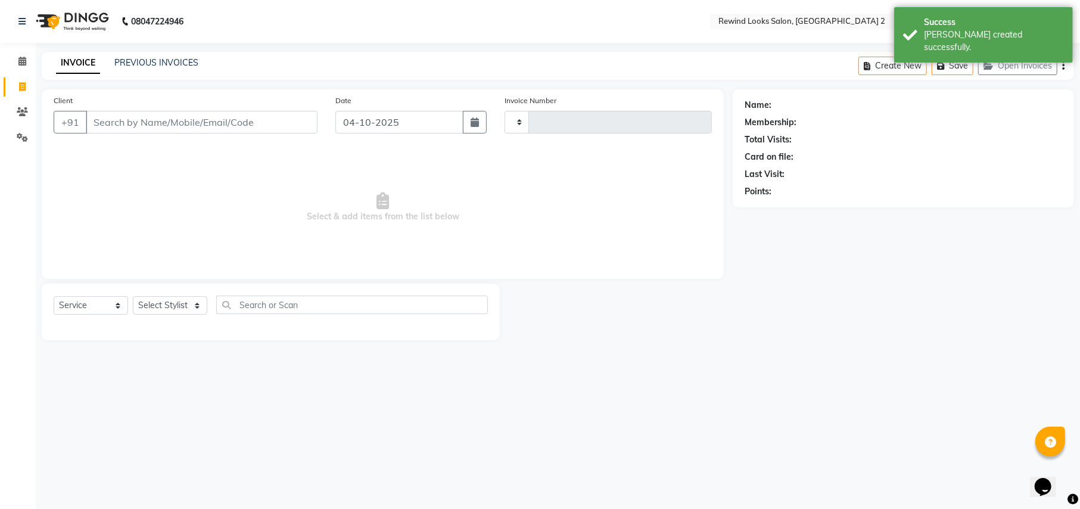
type input "10757"
select select "4640"
select select "27076"
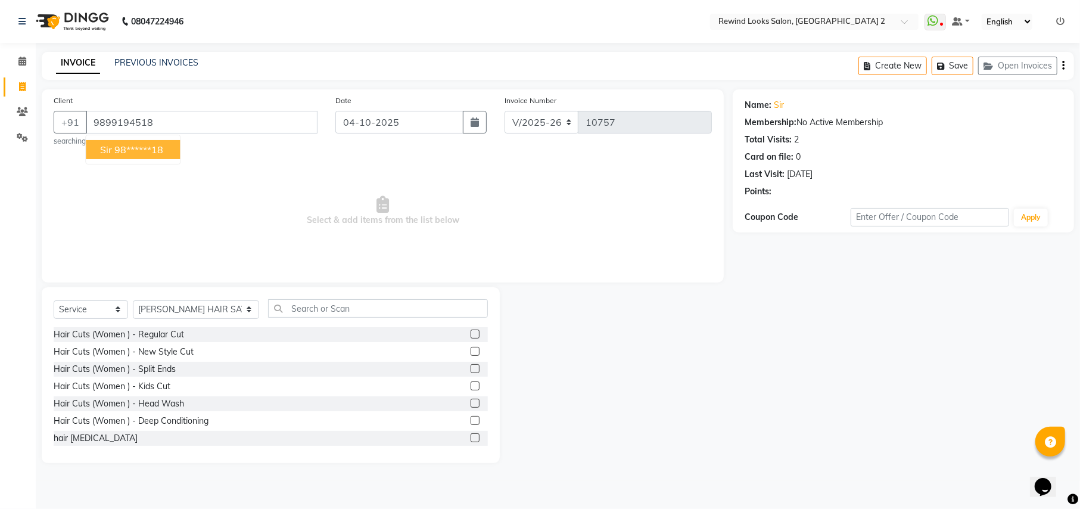
click at [102, 152] on span "sir" at bounding box center [106, 150] width 12 height 12
type input "98******18"
click at [177, 308] on select "Select Stylist [PERSON_NAME] aayat ADMIN Alfad hair Casa Ali Hair [PERSON_NAME]…" at bounding box center [196, 309] width 126 height 18
click at [420, 247] on span "Select & add items from the list below" at bounding box center [383, 210] width 658 height 119
click at [21, 58] on icon at bounding box center [22, 61] width 8 height 9
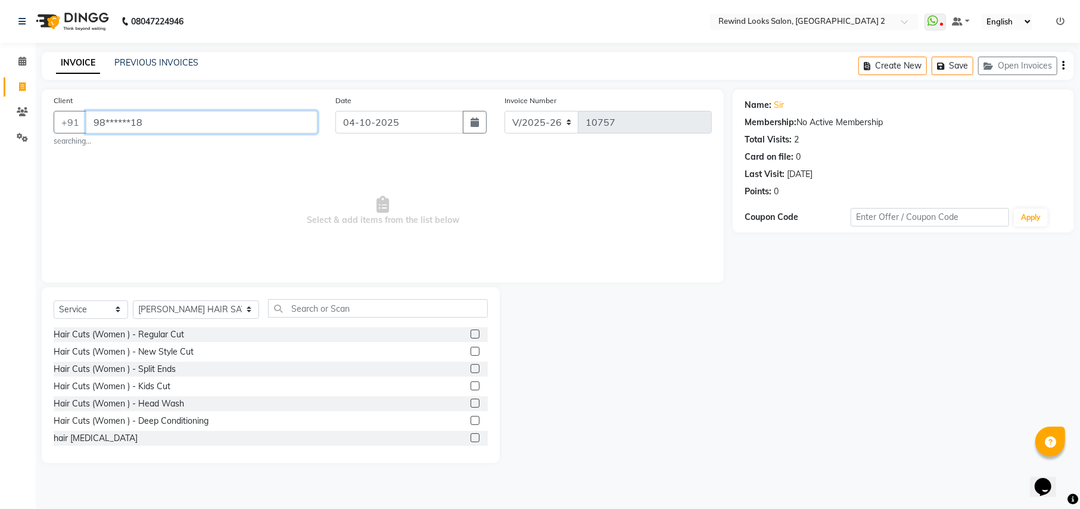
click at [264, 124] on input "98******18" at bounding box center [202, 122] width 232 height 23
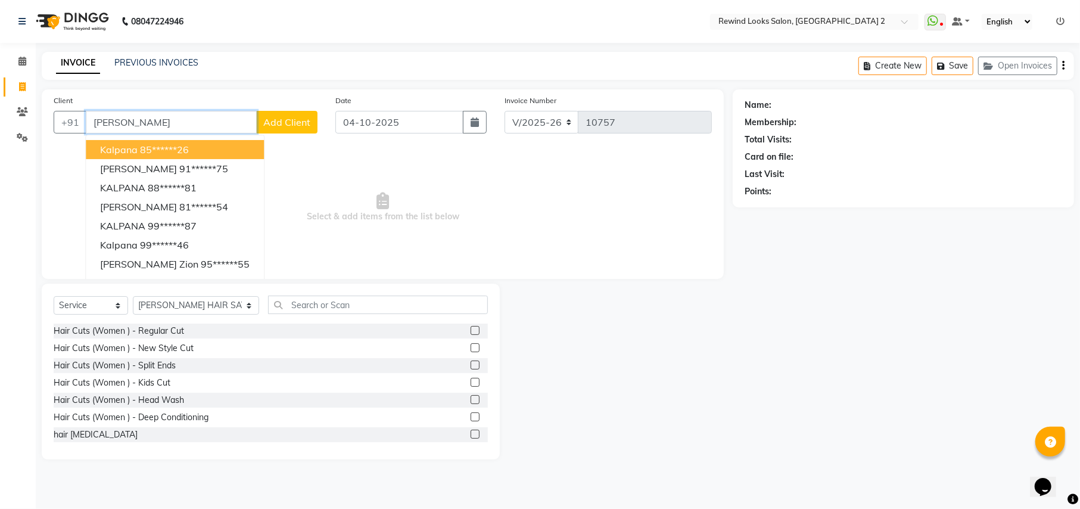
click at [110, 147] on span "kalpana" at bounding box center [119, 150] width 38 height 12
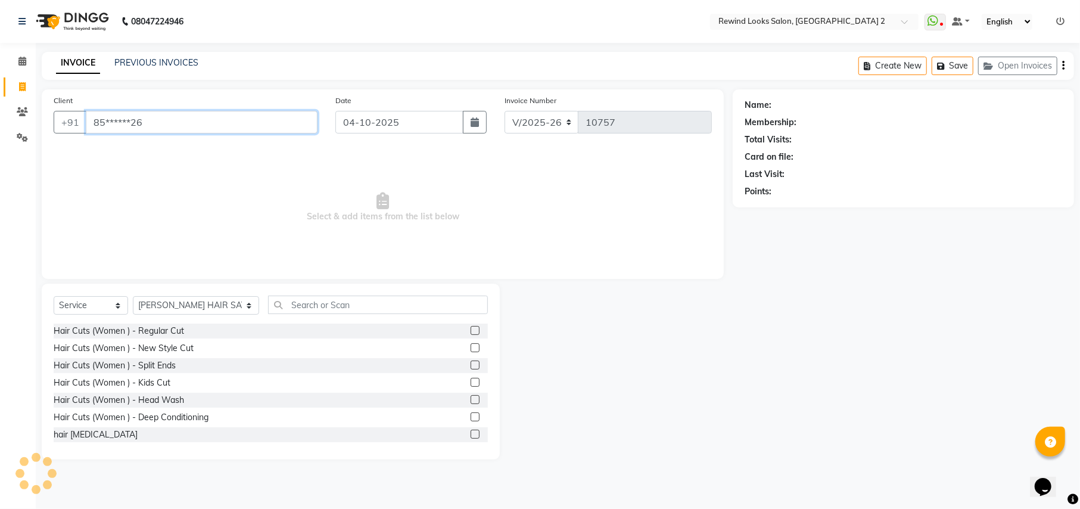
type input "85******26"
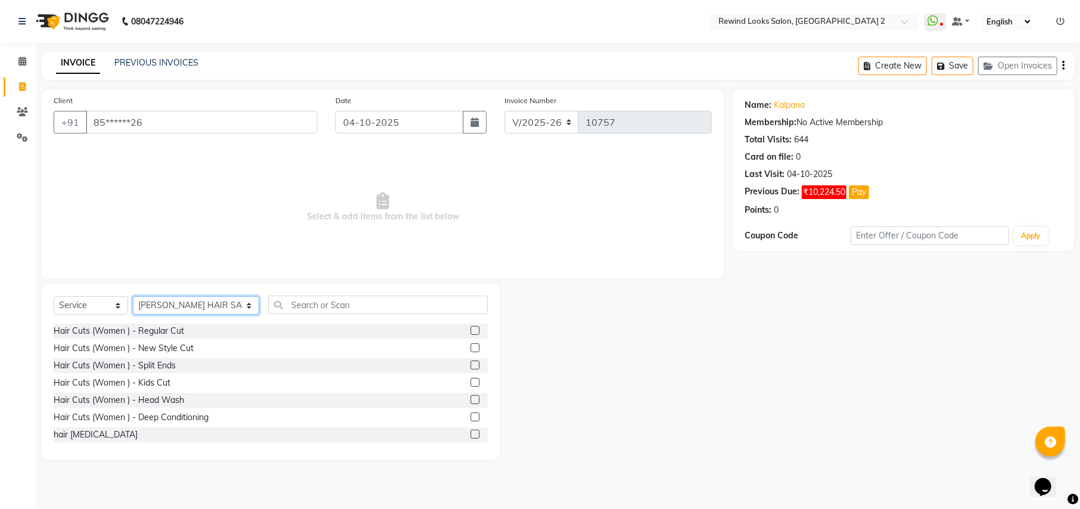
click at [162, 307] on select "Select Stylist [PERSON_NAME] aayat ADMIN Alfad hair Casa Ali Hair [PERSON_NAME]…" at bounding box center [196, 305] width 126 height 18
select select "71695"
click at [270, 300] on input "text" at bounding box center [377, 304] width 219 height 18
type input "r"
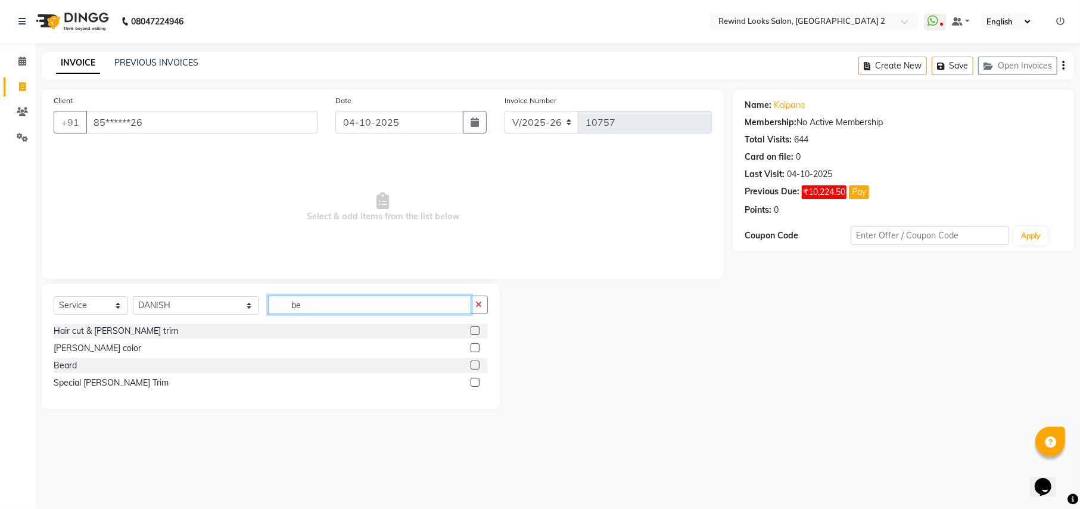
type input "b"
type input "REGU"
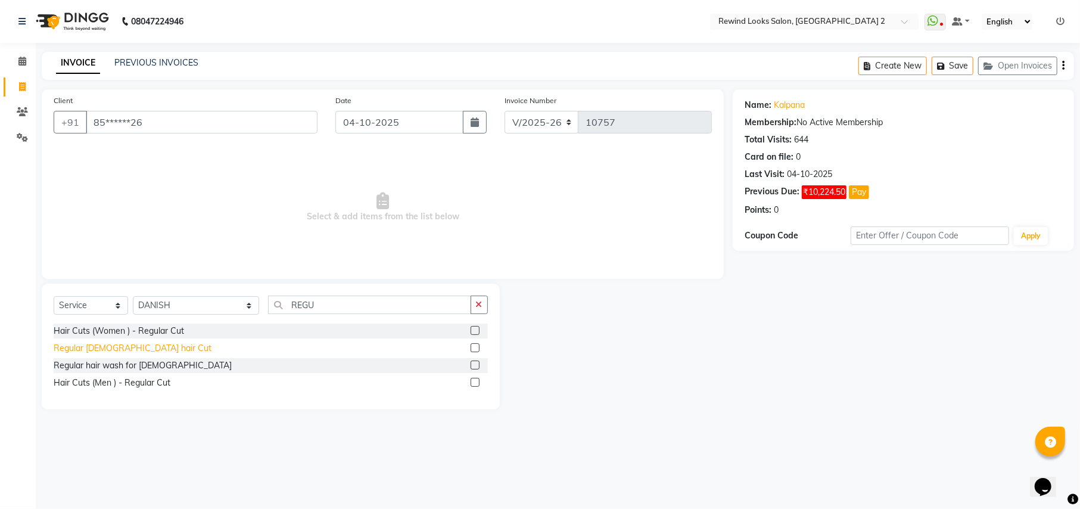
click at [127, 347] on div "Regular [DEMOGRAPHIC_DATA] hair Cut" at bounding box center [133, 348] width 158 height 13
checkbox input "false"
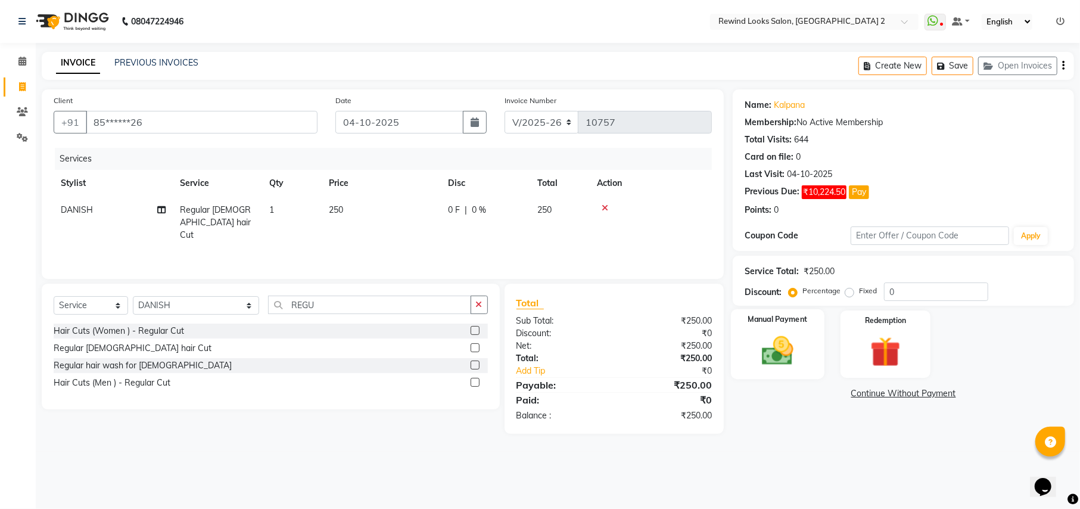
click at [763, 356] on img at bounding box center [777, 350] width 51 height 36
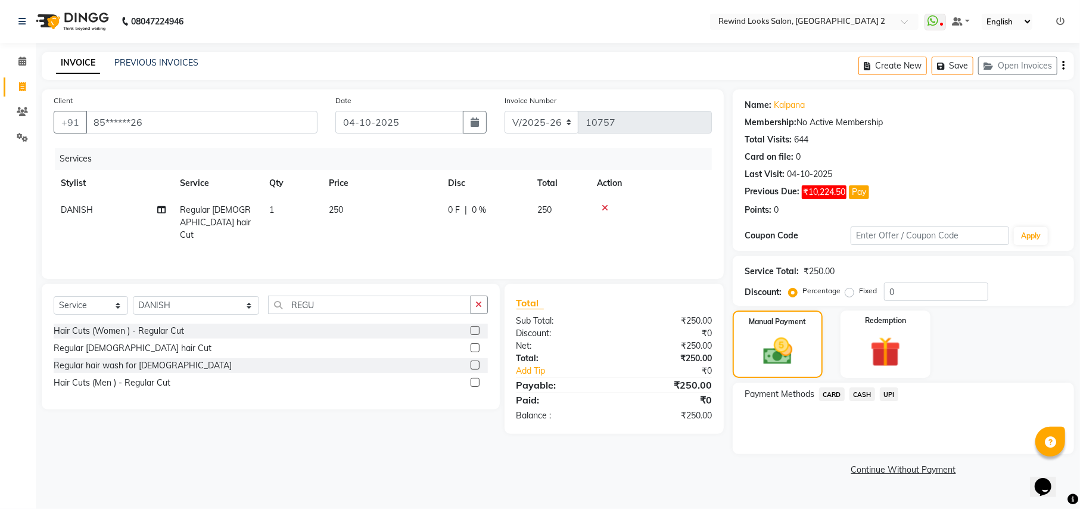
click at [884, 399] on span "UPI" at bounding box center [889, 394] width 18 height 14
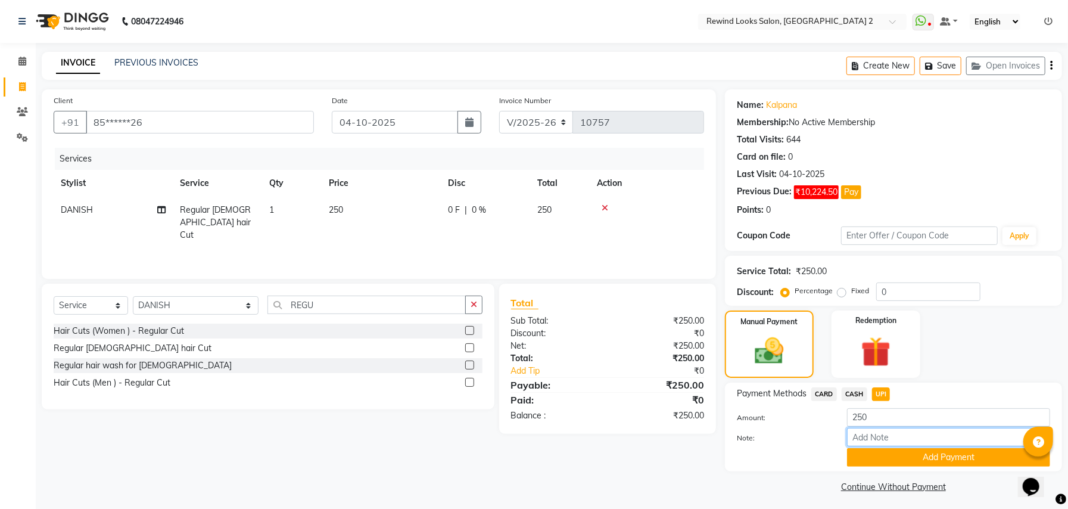
click at [880, 441] on input "Note:" at bounding box center [948, 437] width 203 height 18
type input "mambership"
click at [911, 465] on button "Add Payment" at bounding box center [948, 457] width 203 height 18
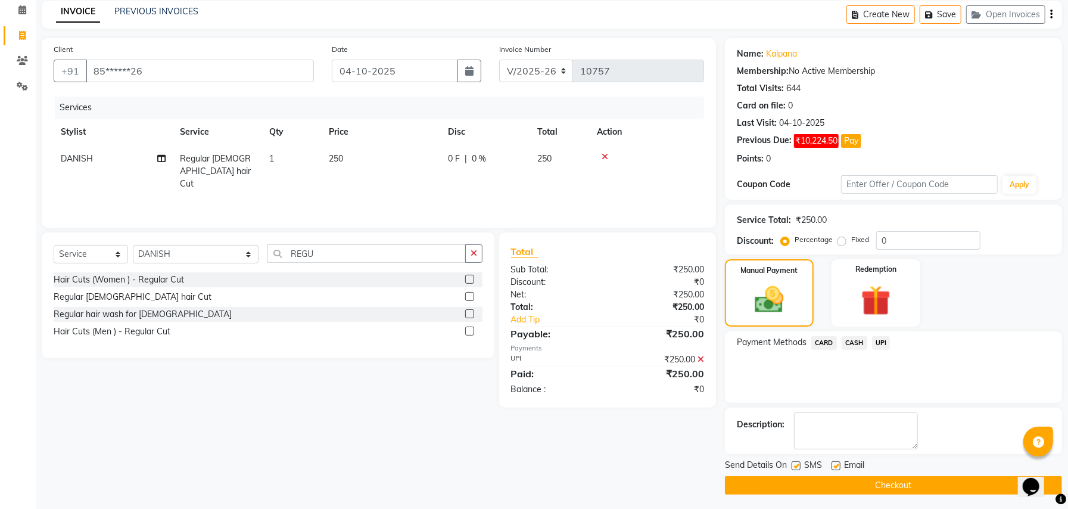
scroll to position [55, 0]
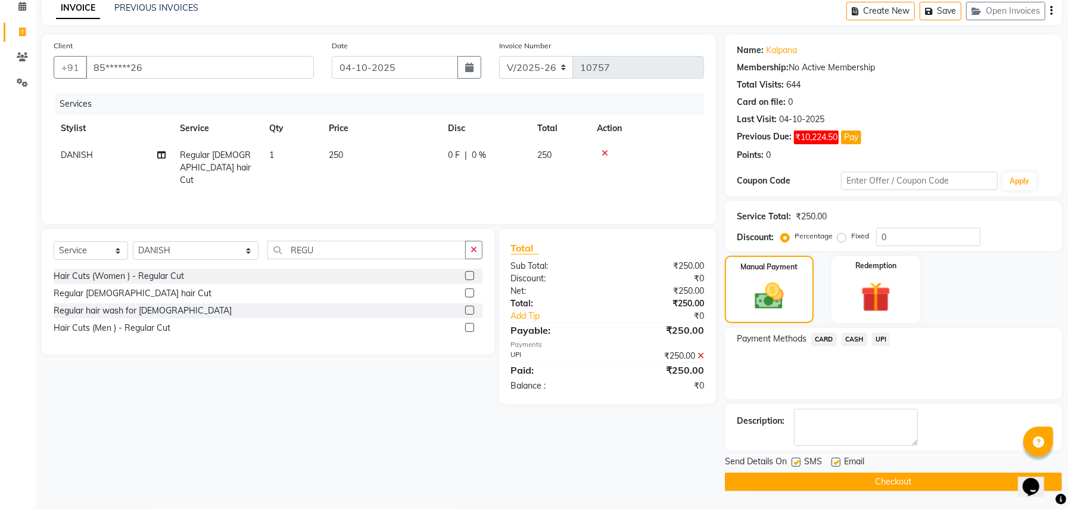
click at [757, 484] on button "Checkout" at bounding box center [893, 481] width 337 height 18
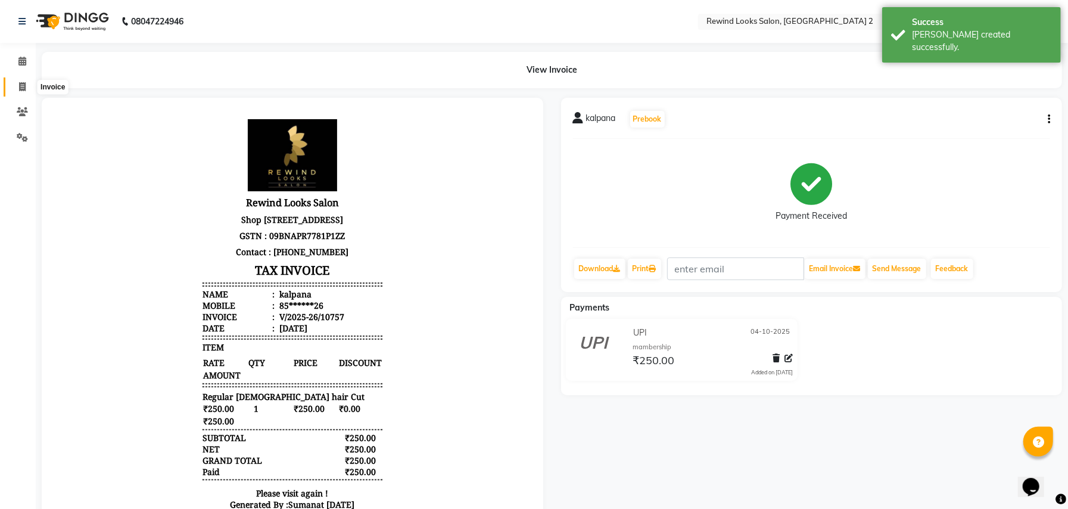
click at [14, 82] on span at bounding box center [22, 87] width 21 height 14
select select "service"
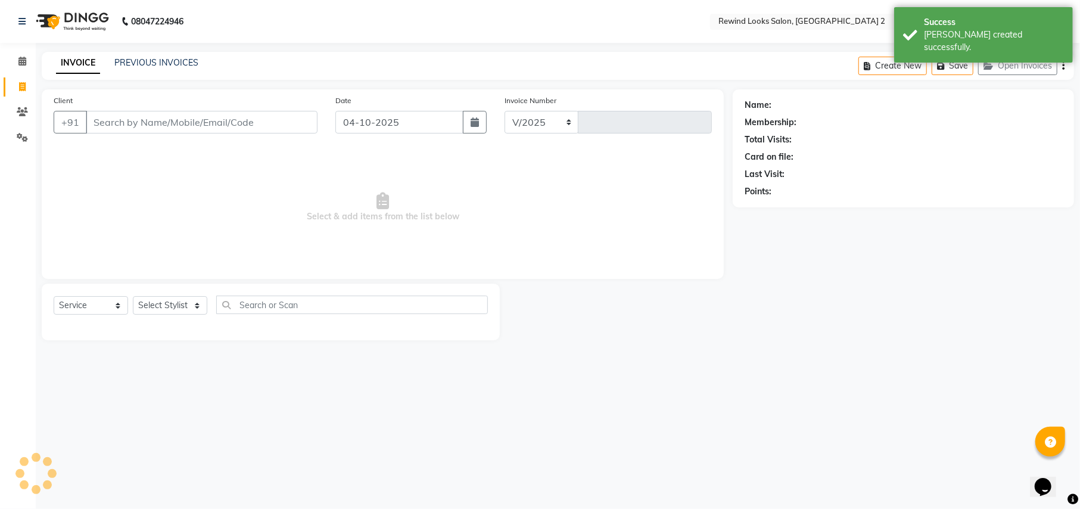
select select "4640"
type input "10758"
click at [124, 123] on input "Client" at bounding box center [202, 122] width 232 height 23
select select "27076"
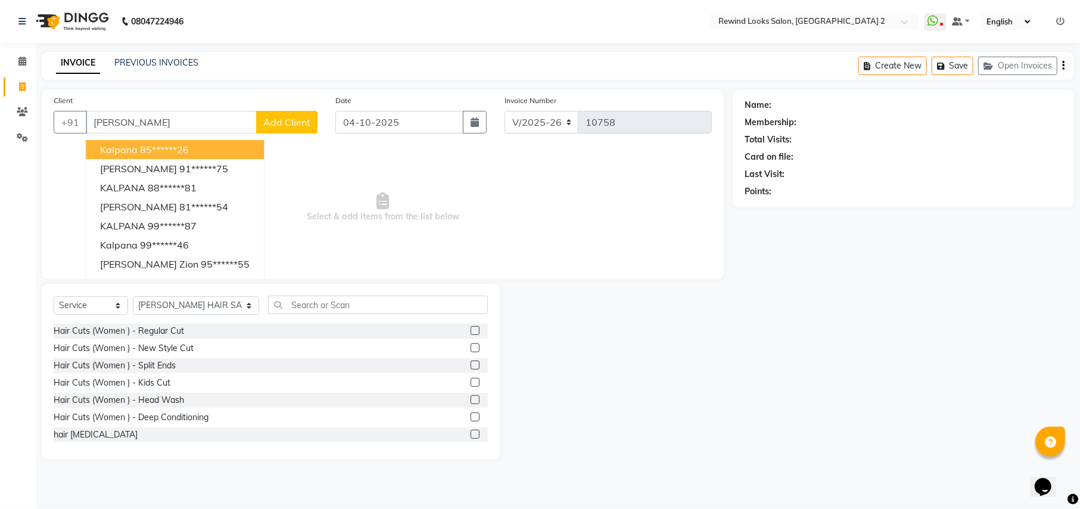
click at [119, 149] on span "kalpana" at bounding box center [119, 150] width 38 height 12
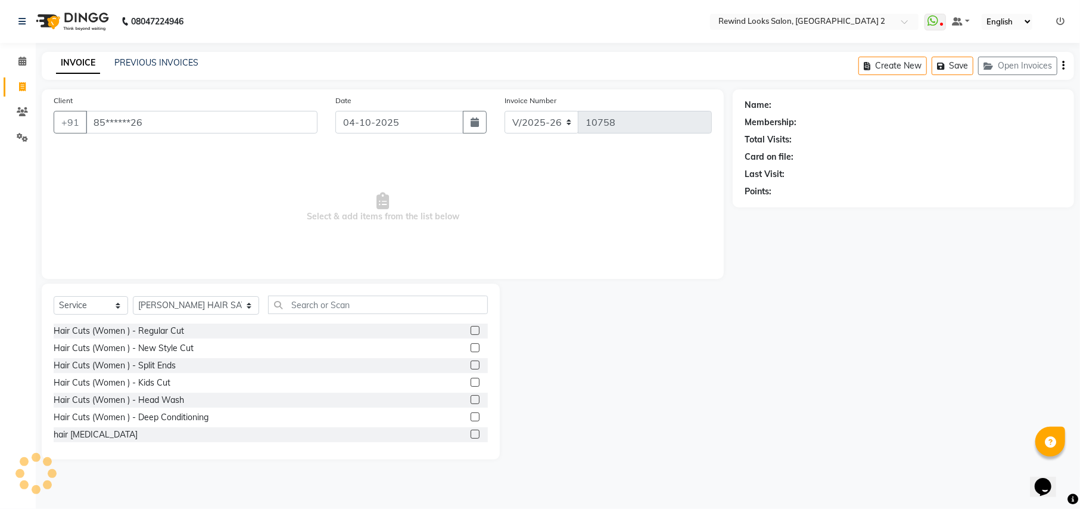
type input "85******26"
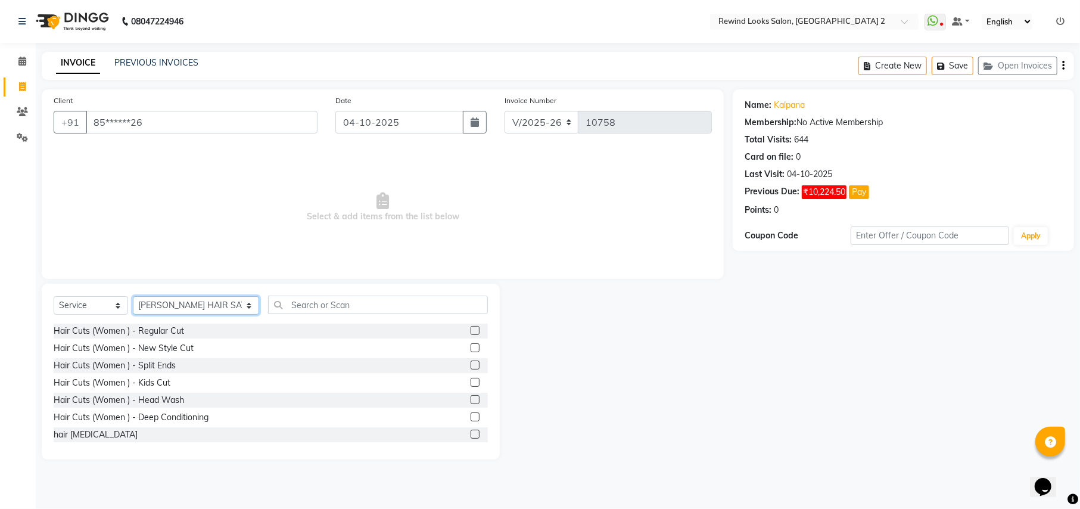
click at [167, 311] on select "Select Stylist [PERSON_NAME] aayat ADMIN Alfad hair Casa Ali Hair [PERSON_NAME]…" at bounding box center [196, 305] width 126 height 18
select select "76576"
click at [272, 304] on input "text" at bounding box center [377, 304] width 219 height 18
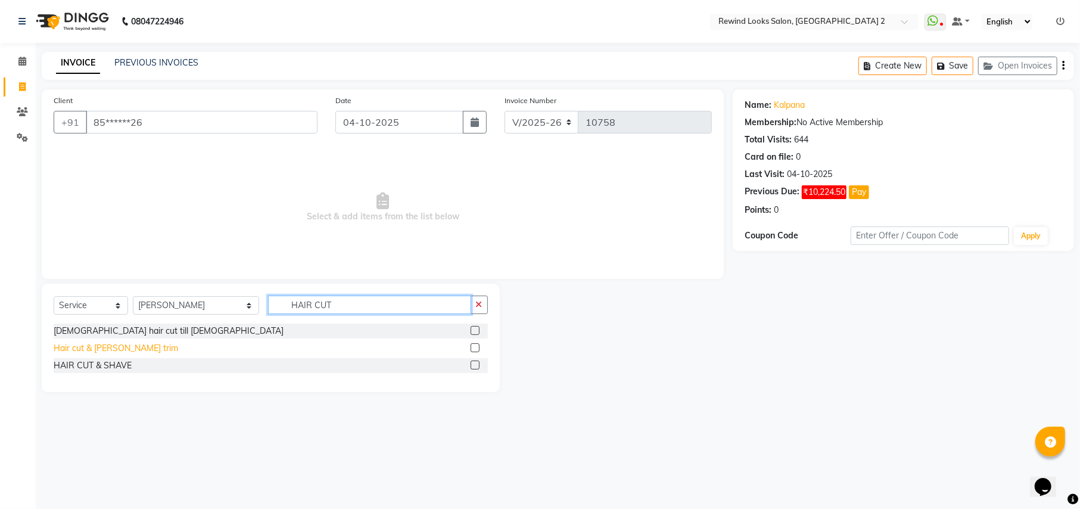
type input "HAIR CUT"
click at [100, 346] on div "Hair cut & [PERSON_NAME] trim" at bounding box center [116, 348] width 125 height 13
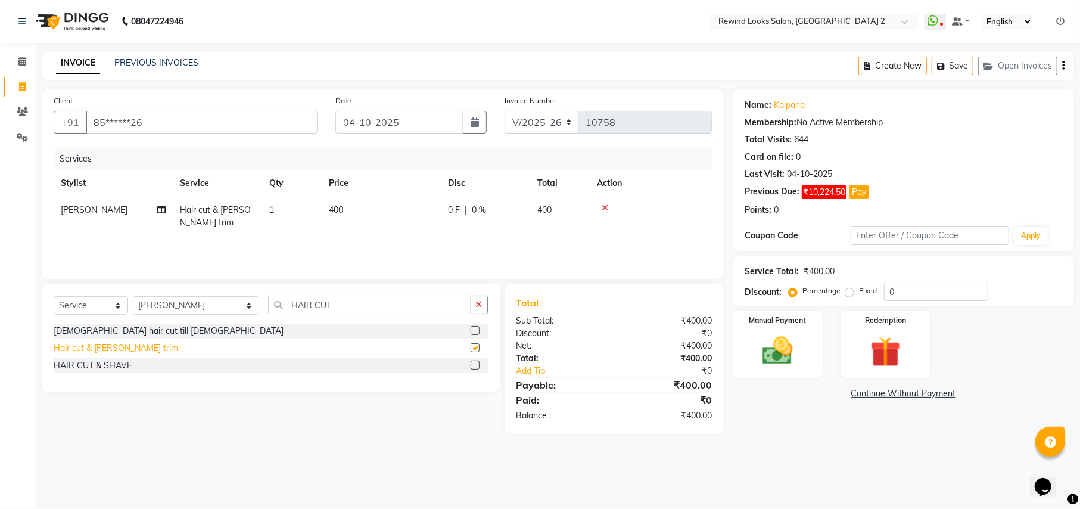
checkbox input "false"
click at [334, 210] on span "400" at bounding box center [336, 209] width 14 height 11
select select "76576"
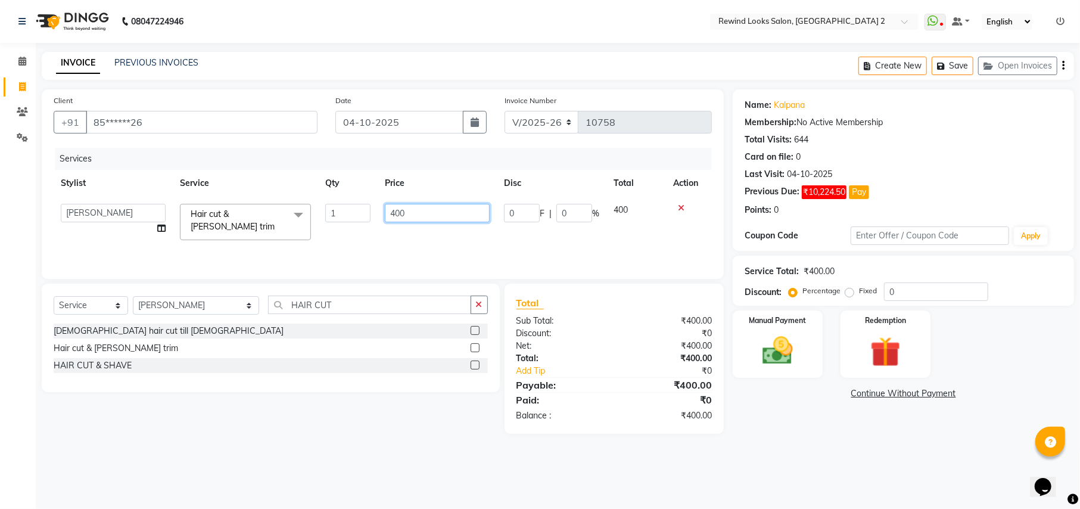
click at [394, 213] on input "400" at bounding box center [437, 213] width 105 height 18
type input "500"
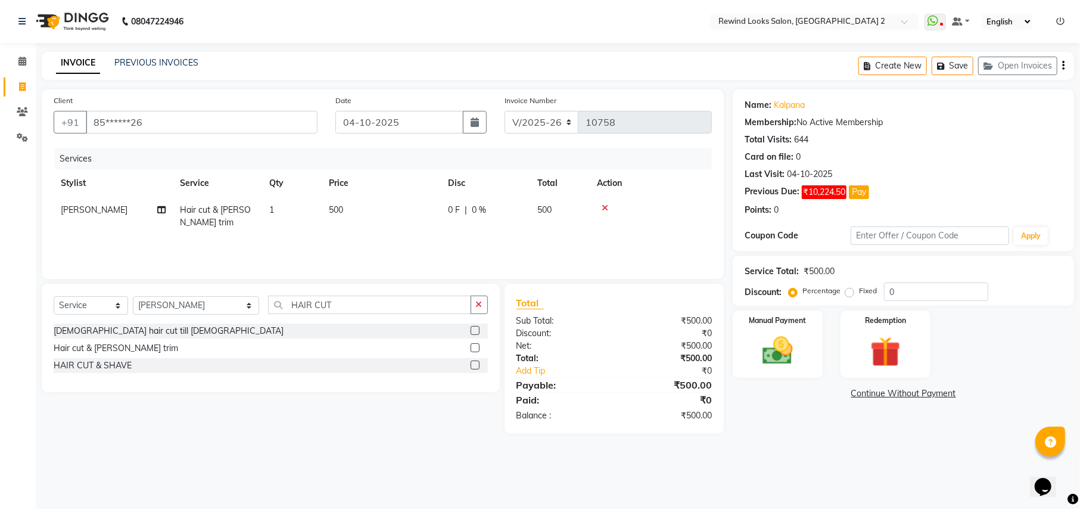
click at [780, 425] on div "Name: Kalpana Membership: No Active Membership Total Visits: 644 Card on file: …" at bounding box center [908, 261] width 350 height 344
click at [770, 360] on img at bounding box center [777, 350] width 51 height 36
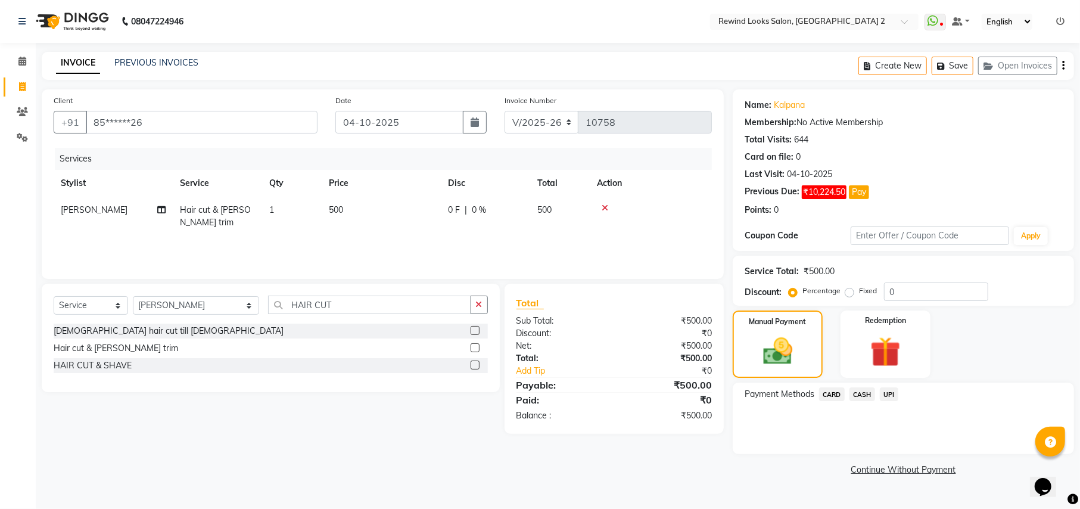
click at [885, 399] on span "UPI" at bounding box center [889, 394] width 18 height 14
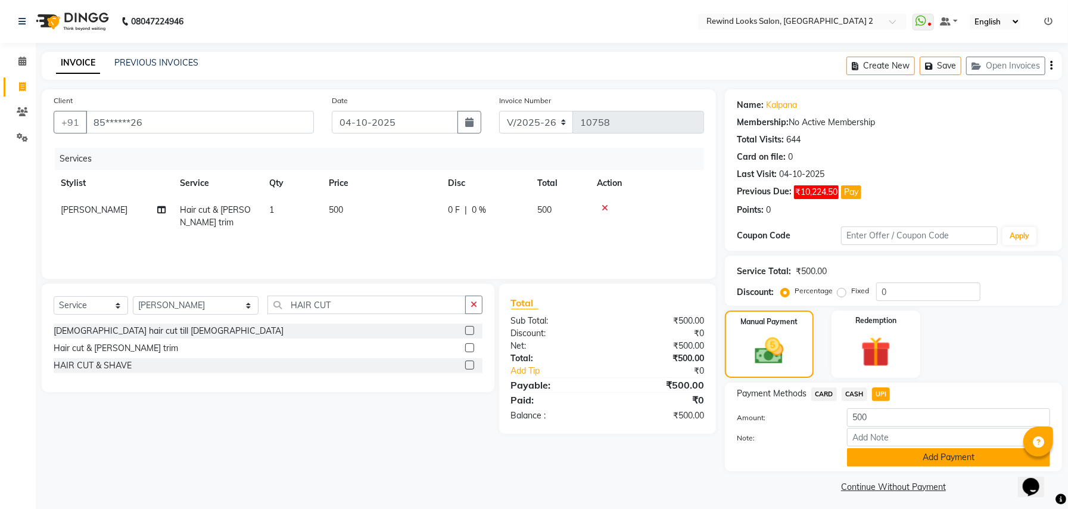
click at [880, 449] on button "Add Payment" at bounding box center [948, 457] width 203 height 18
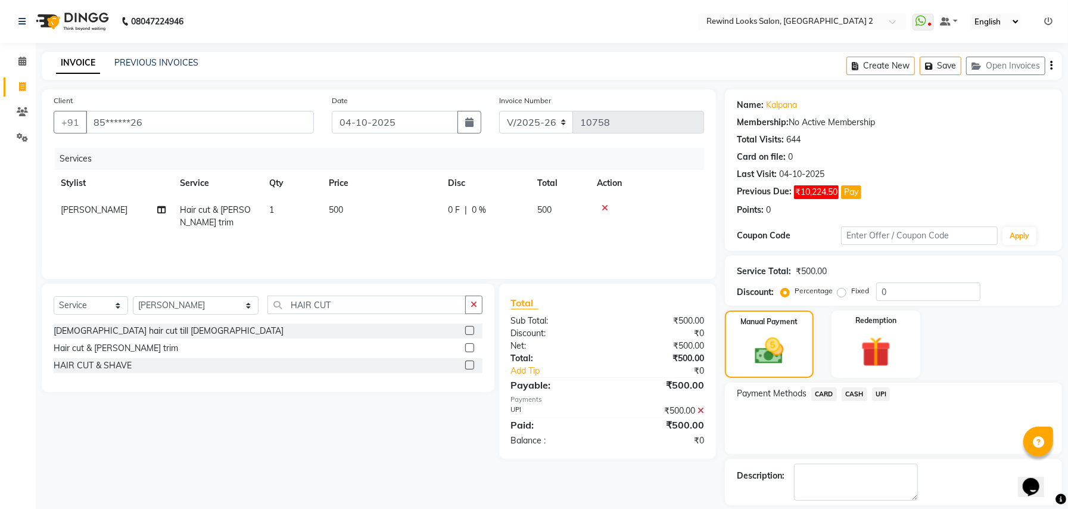
scroll to position [55, 0]
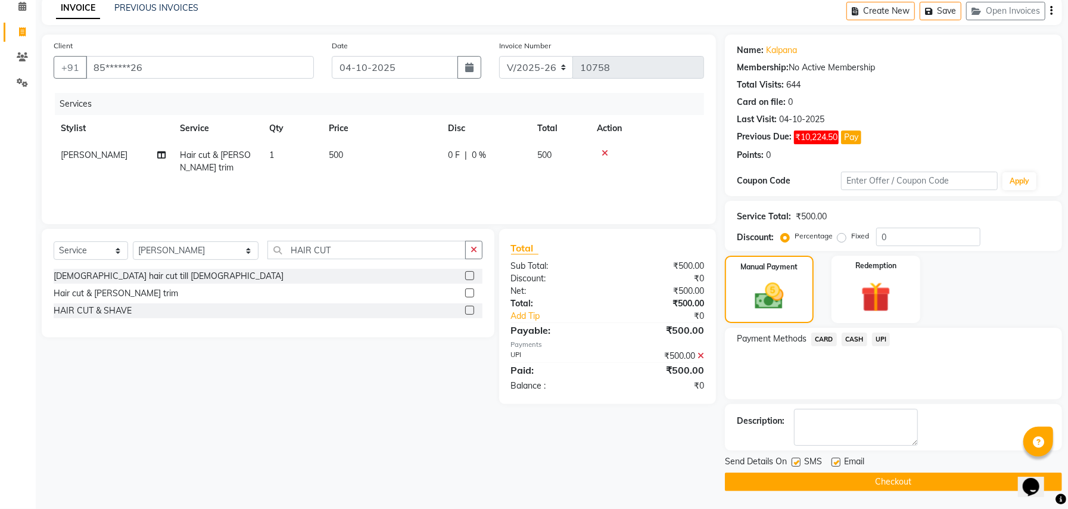
click at [749, 475] on button "Checkout" at bounding box center [893, 481] width 337 height 18
